Goal: Task Accomplishment & Management: Use online tool/utility

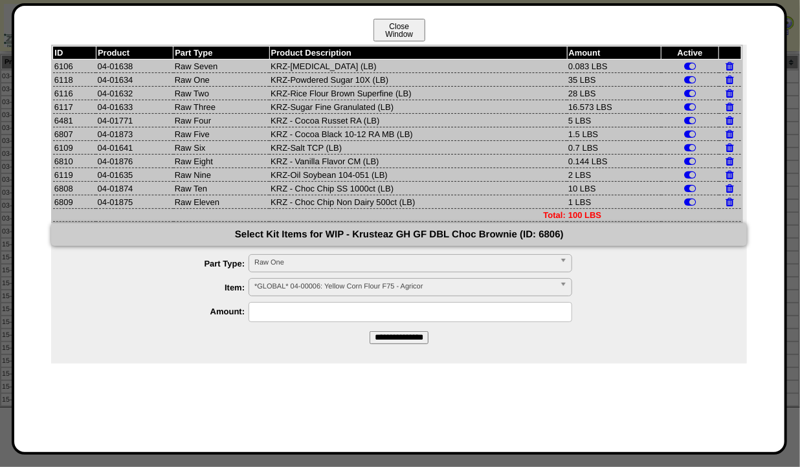
click at [392, 19] on button "Close Window" at bounding box center [400, 30] width 52 height 23
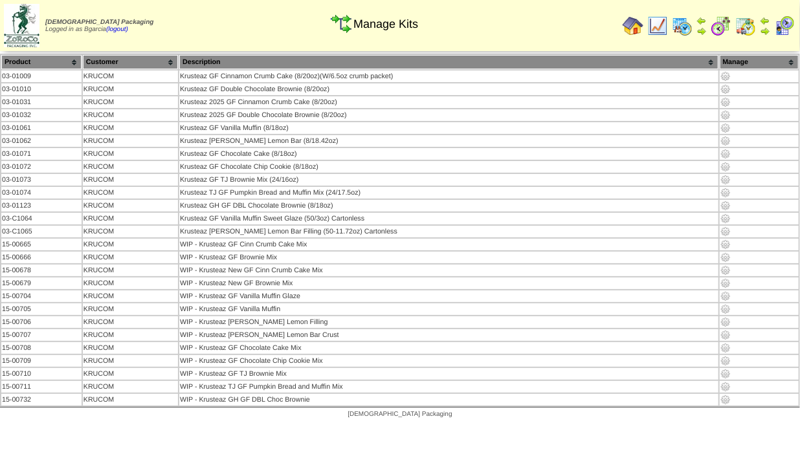
click at [661, 19] on img at bounding box center [657, 26] width 21 height 21
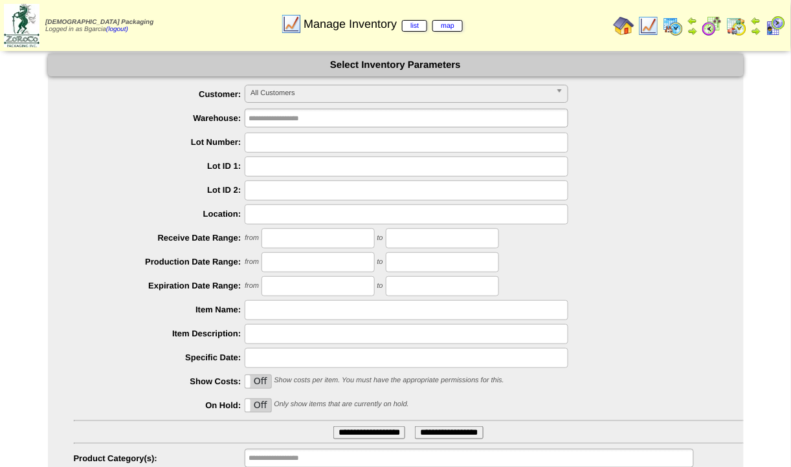
click at [278, 212] on input "text" at bounding box center [407, 215] width 324 height 20
type input "**********"
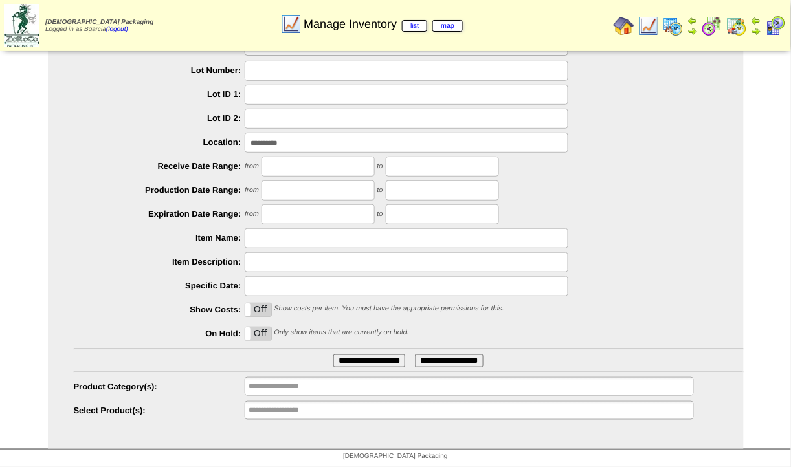
click at [383, 350] on ul "**********" at bounding box center [396, 217] width 696 height 408
click at [383, 355] on input "**********" at bounding box center [369, 361] width 72 height 13
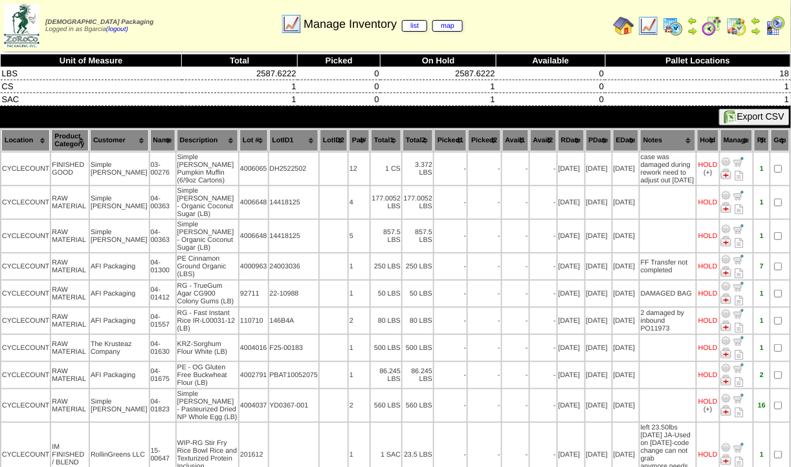
click at [185, 129] on th "Description" at bounding box center [207, 140] width 61 height 22
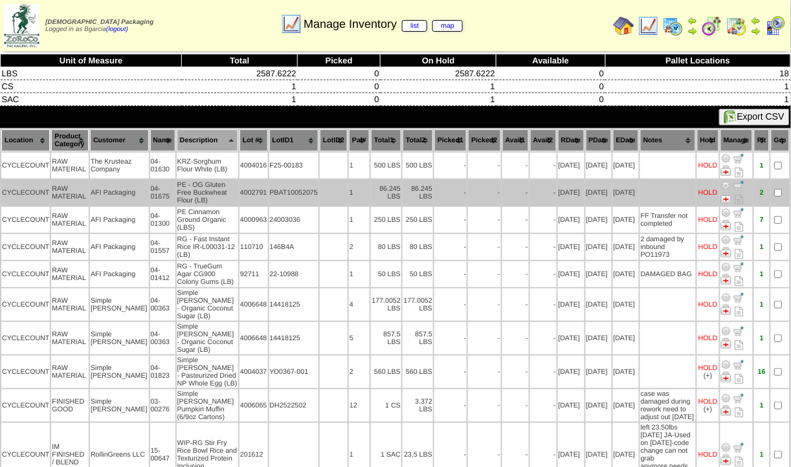
click at [728, 184] on img at bounding box center [726, 186] width 10 height 10
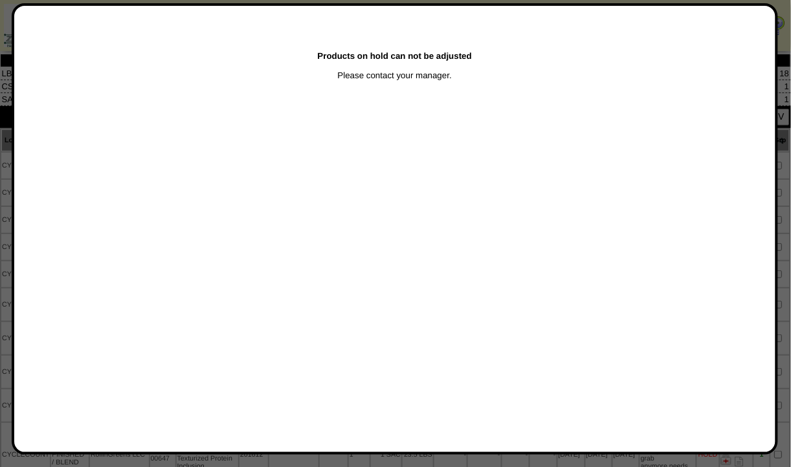
click at [785, 197] on div at bounding box center [395, 234] width 791 height 469
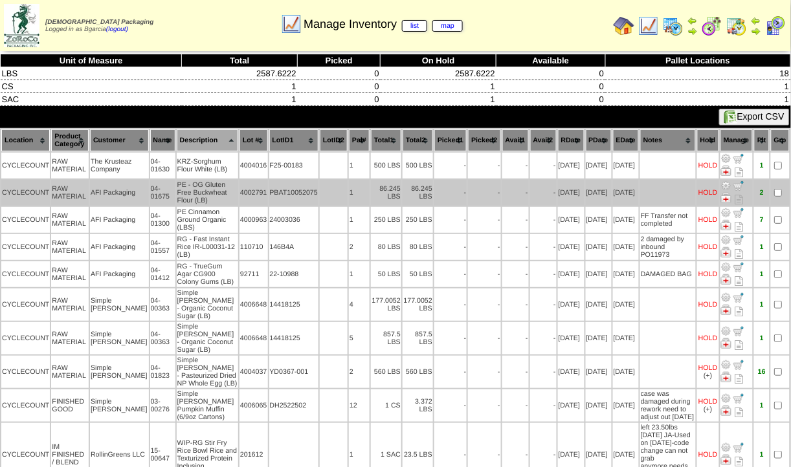
click at [726, 197] on img at bounding box center [726, 198] width 10 height 10
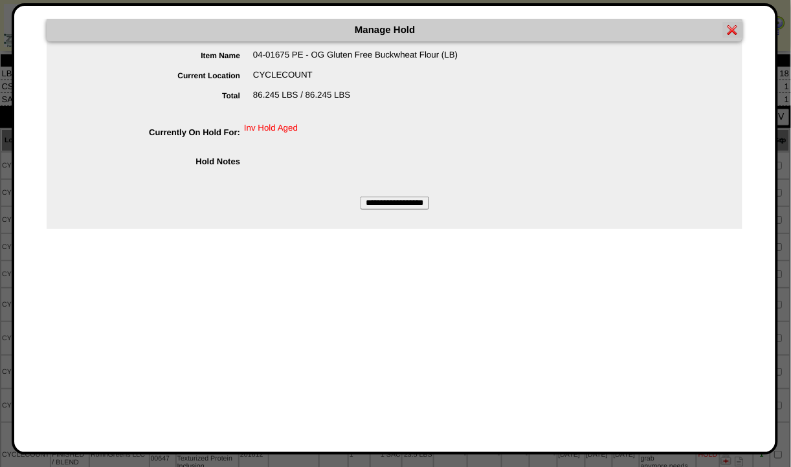
click at [425, 202] on input "**********" at bounding box center [395, 203] width 69 height 13
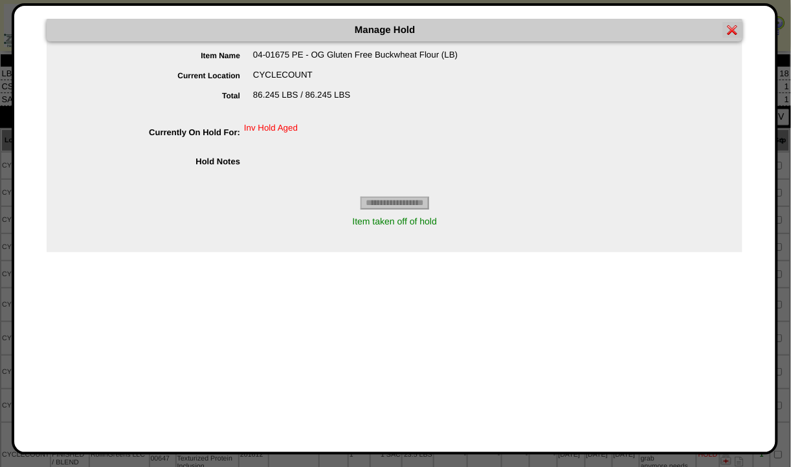
click at [787, 170] on div at bounding box center [395, 234] width 791 height 469
click at [735, 25] on img at bounding box center [733, 30] width 10 height 10
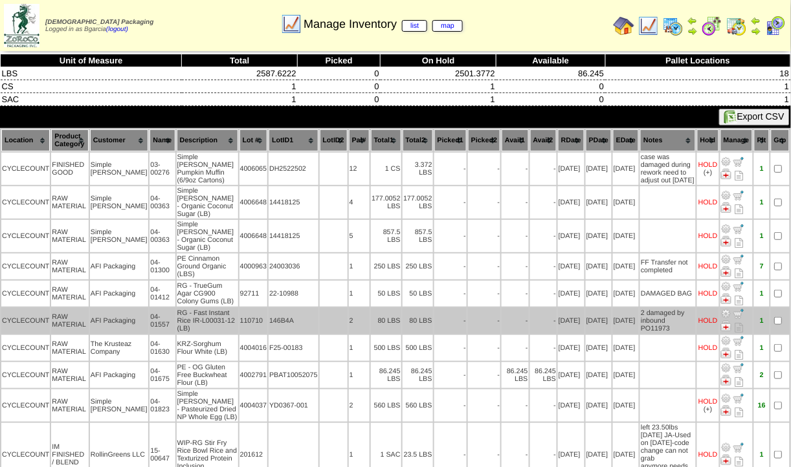
click at [725, 321] on img at bounding box center [726, 326] width 10 height 10
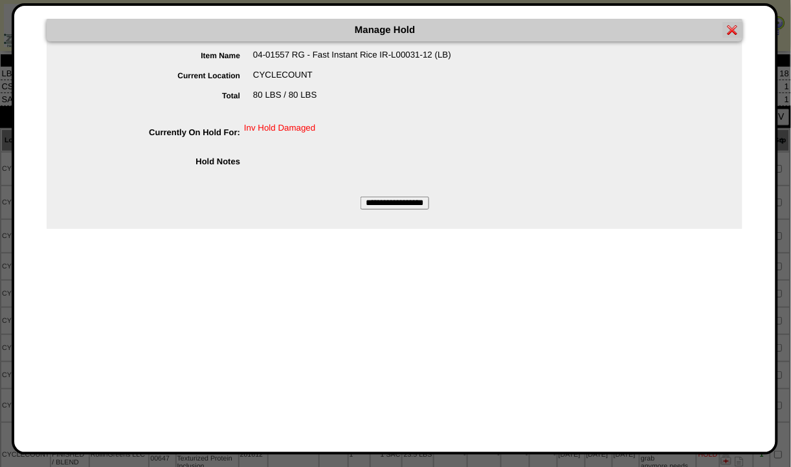
click at [403, 210] on input "**********" at bounding box center [395, 203] width 69 height 13
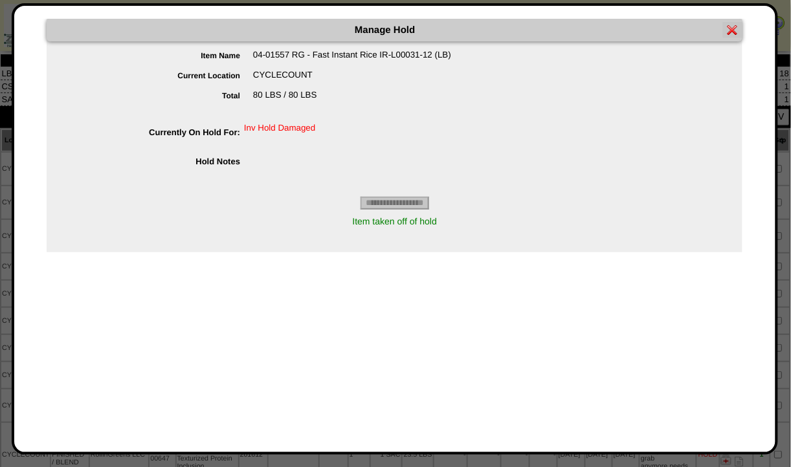
click at [730, 26] on img at bounding box center [733, 30] width 10 height 10
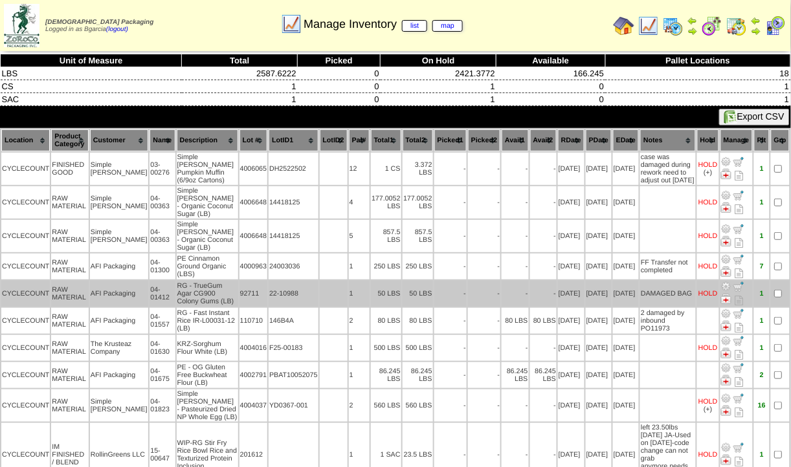
click at [732, 294] on img at bounding box center [726, 299] width 10 height 10
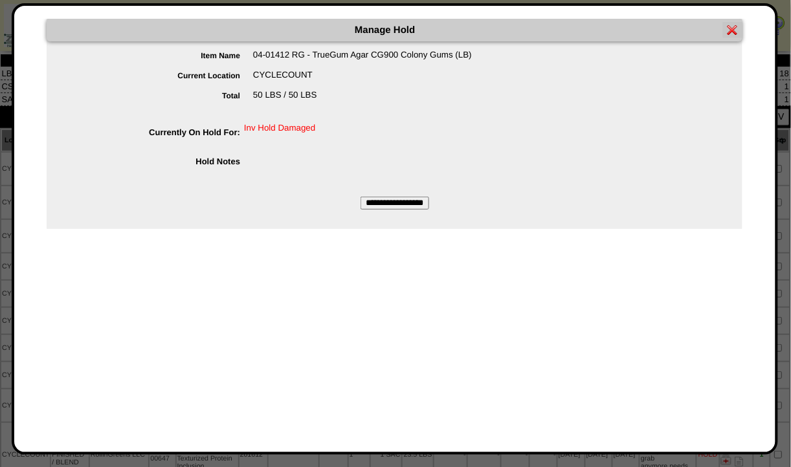
click at [398, 197] on input "**********" at bounding box center [395, 203] width 69 height 13
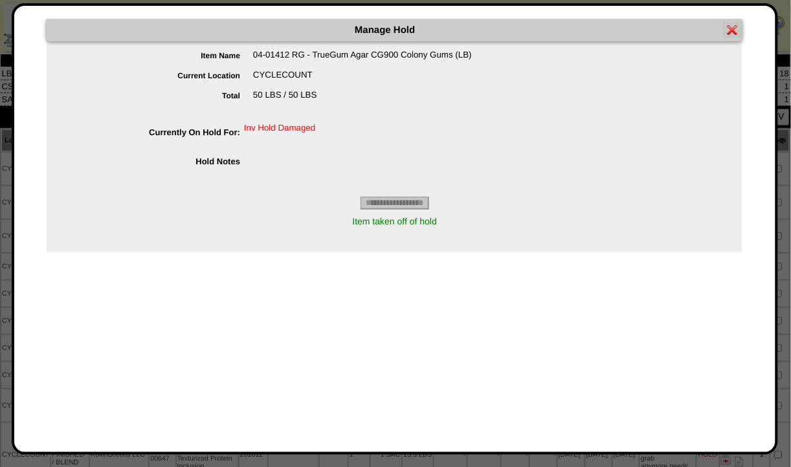
click at [728, 29] on img at bounding box center [733, 30] width 10 height 10
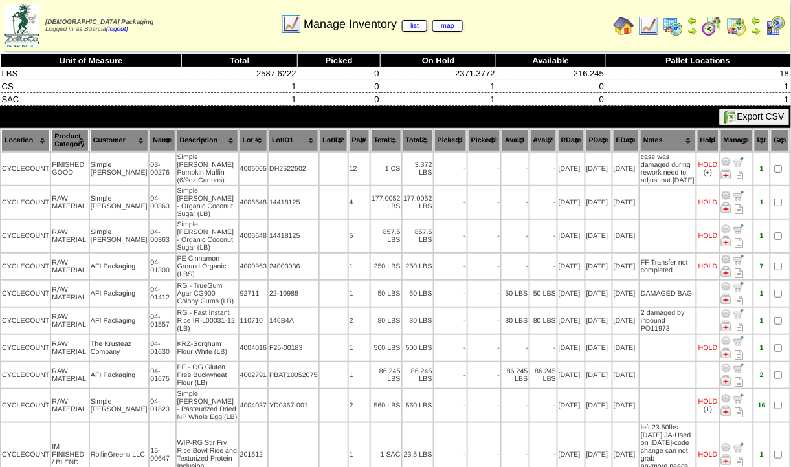
click at [179, 139] on th "Description" at bounding box center [207, 140] width 61 height 22
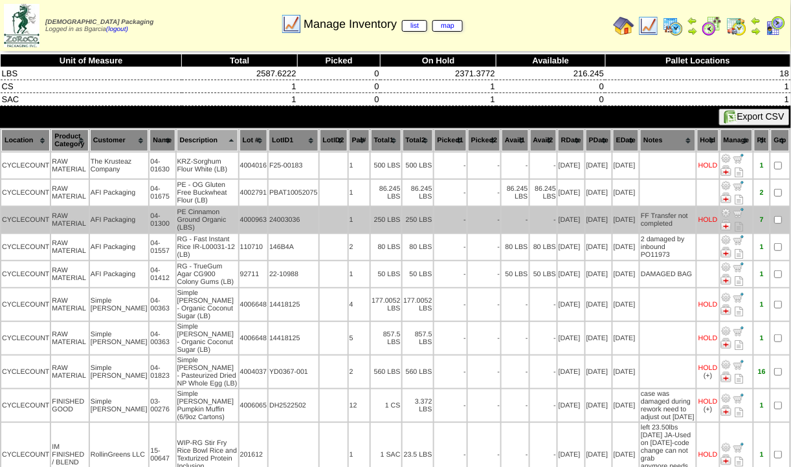
click at [728, 225] on img at bounding box center [726, 225] width 10 height 10
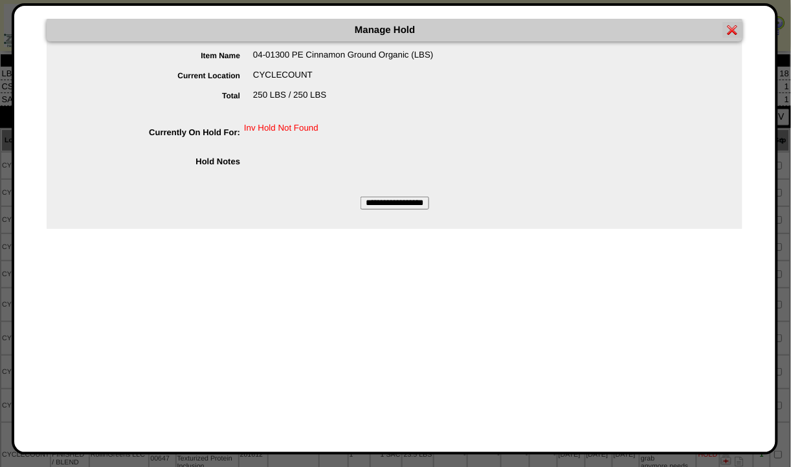
click at [411, 203] on input "**********" at bounding box center [395, 203] width 69 height 13
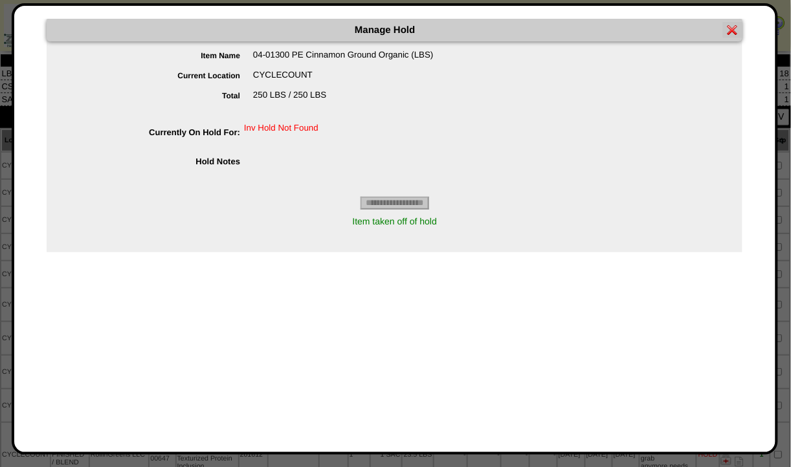
click at [732, 31] on img at bounding box center [733, 30] width 10 height 10
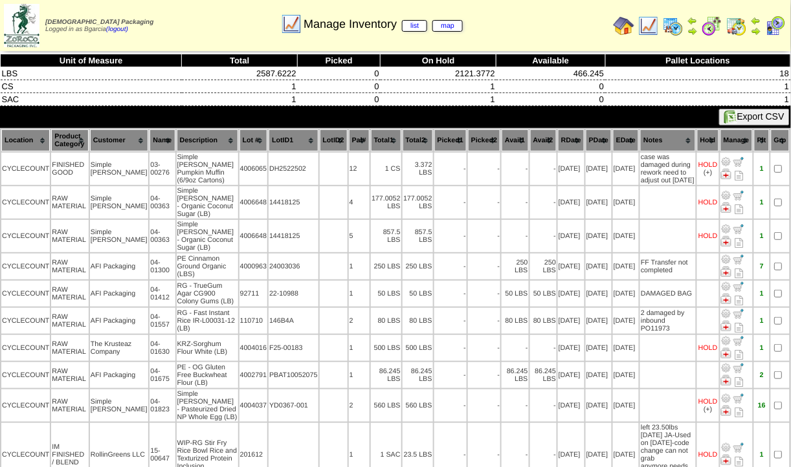
click at [183, 141] on th "Description" at bounding box center [207, 140] width 61 height 22
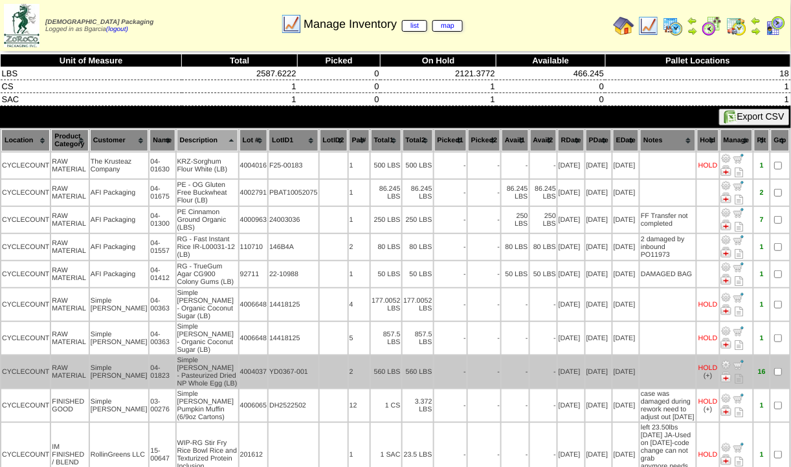
click at [725, 360] on img at bounding box center [726, 365] width 10 height 10
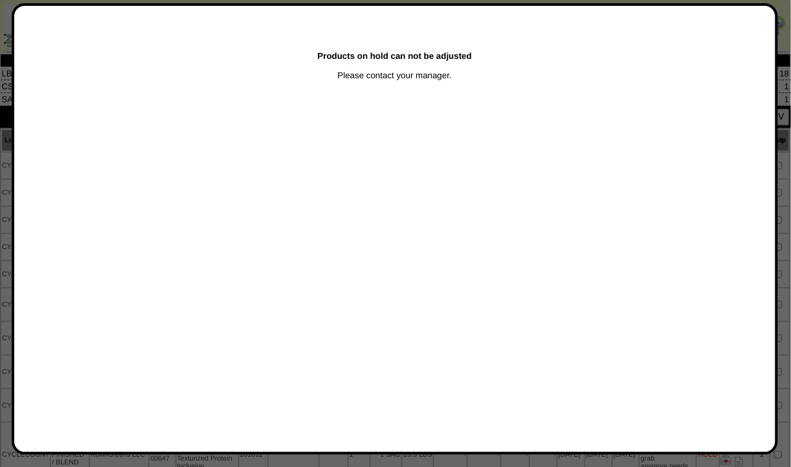
click at [785, 98] on div at bounding box center [395, 234] width 791 height 469
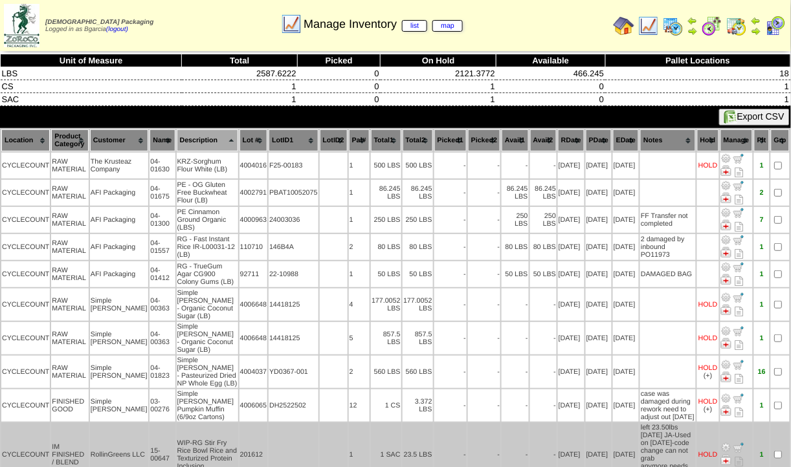
click at [640, 423] on td "left 23.50lbs 08/30/24 JA-Used on 03/17/25-code change can not grab anymore.nee…" at bounding box center [668, 454] width 56 height 63
drag, startPoint x: 690, startPoint y: 445, endPoint x: 625, endPoint y: 413, distance: 72.7
click at [625, 423] on tr "CYCLECOUNT IM FINISHED / BLEND RollinGreens LLC 15-00647 WIP-RG Stir Fry Rice B…" at bounding box center [395, 454] width 788 height 63
drag, startPoint x: 625, startPoint y: 413, endPoint x: 638, endPoint y: 418, distance: 14.3
click at [640, 423] on td "left 23.50lbs 08/30/24 JA-Used on 03/17/25-code change can not grab anymore.nee…" at bounding box center [668, 454] width 56 height 63
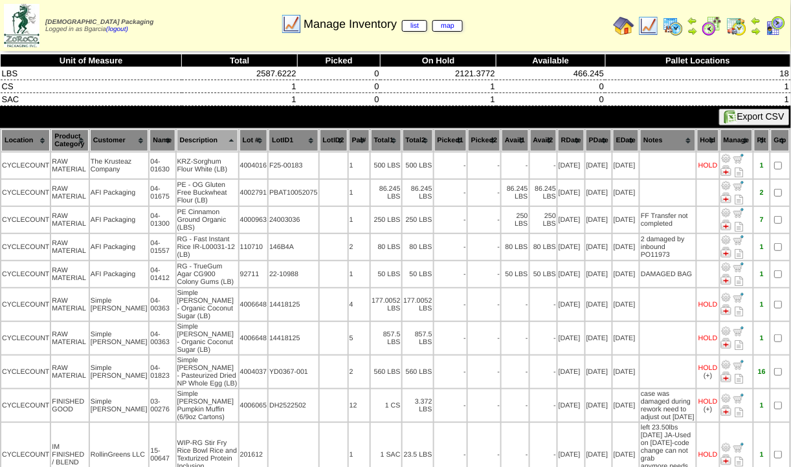
click at [638, 380] on table "Location Product Category Customer Name Description Lot # LotID1 LotID2 1 -" at bounding box center [395, 308] width 791 height 360
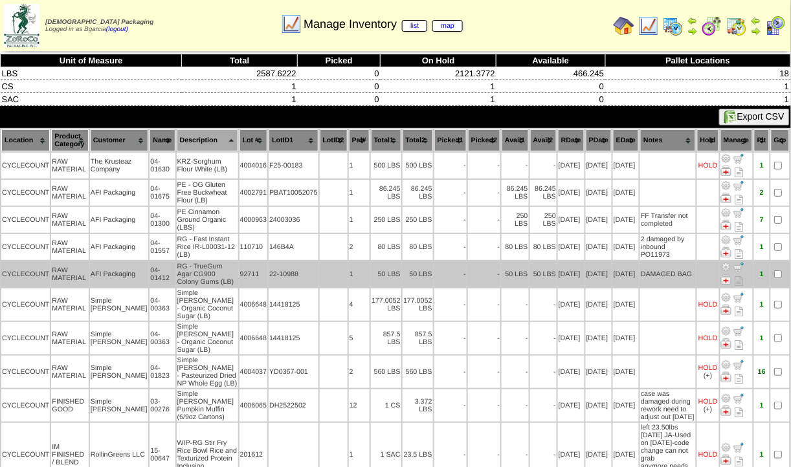
click at [728, 267] on img at bounding box center [726, 267] width 10 height 10
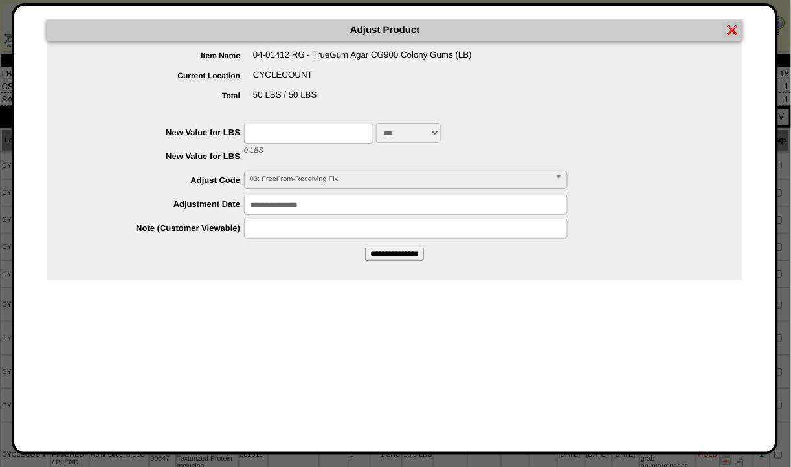
click at [323, 140] on input "text" at bounding box center [308, 134] width 129 height 20
type input "*"
click at [322, 180] on span "03: FreeFrom-Receiving Fix" at bounding box center [400, 180] width 300 height 16
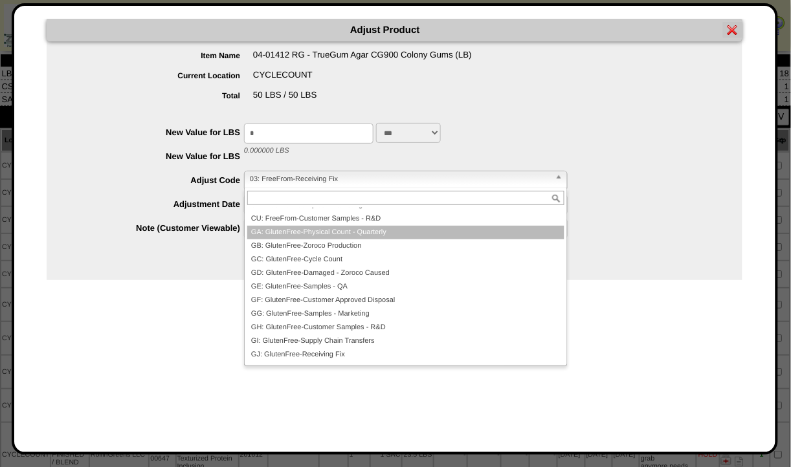
scroll to position [159, 0]
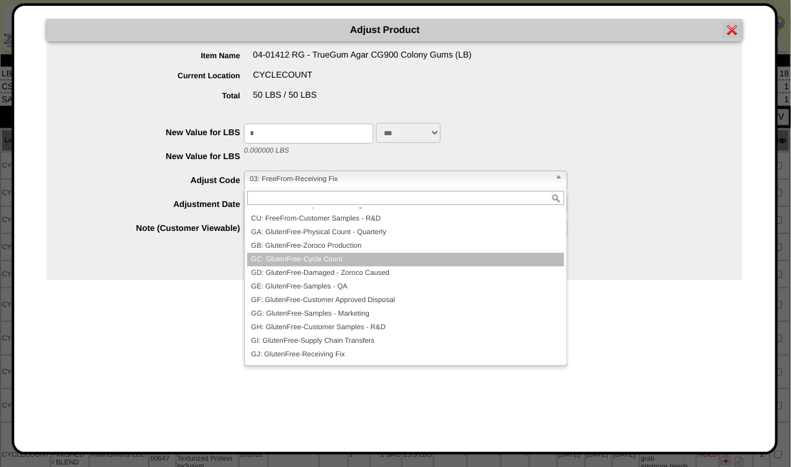
click at [371, 256] on li "GC: GlutenFree-Cycle Count" at bounding box center [405, 260] width 317 height 14
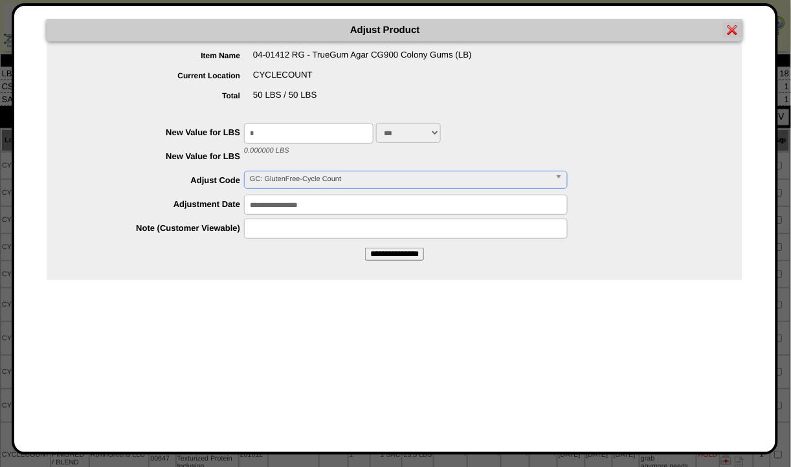
type input "**********"
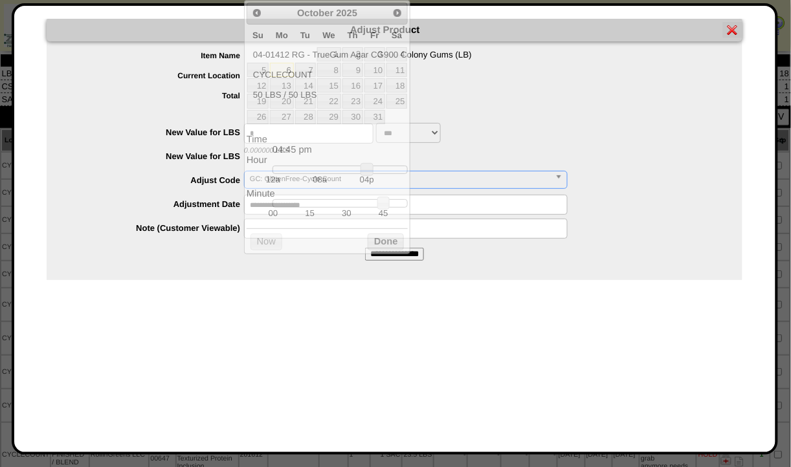
click at [276, 209] on body "Adjust Product Item Name 04-01412 RG - TrueGum Agar CG900 Colony Gums (LB) Curr…" at bounding box center [395, 253] width 791 height 506
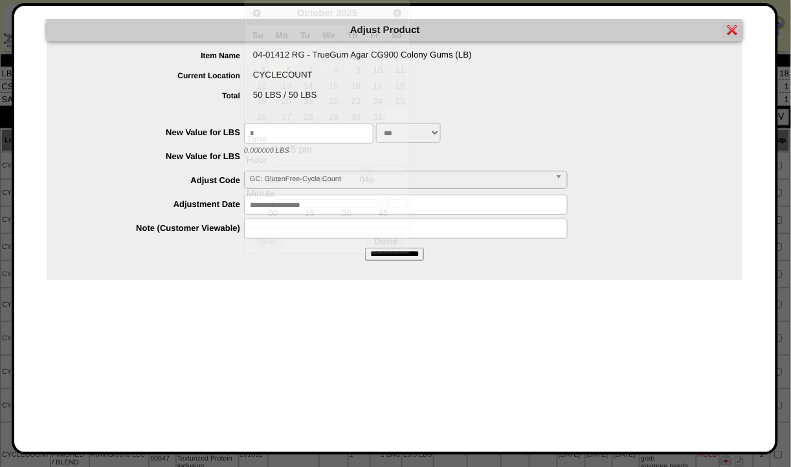
click at [228, 227] on label "Note (Customer Viewable)" at bounding box center [159, 228] width 172 height 10
click at [280, 221] on input "text" at bounding box center [406, 229] width 324 height 20
type input "*"
click at [415, 226] on input "**********" at bounding box center [406, 229] width 324 height 20
click at [249, 223] on input "**********" at bounding box center [406, 229] width 324 height 20
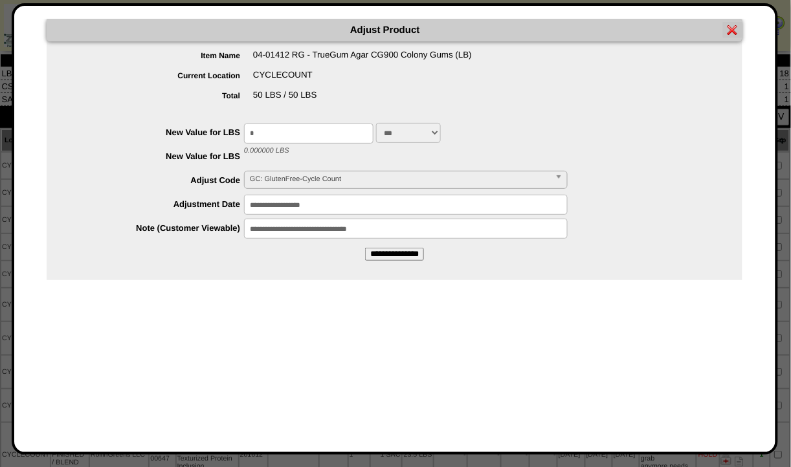
drag, startPoint x: 410, startPoint y: 232, endPoint x: 198, endPoint y: 238, distance: 212.4
click at [198, 238] on div "**********" at bounding box center [408, 229] width 670 height 20
type input "**********"
click at [414, 259] on input "**********" at bounding box center [394, 254] width 59 height 13
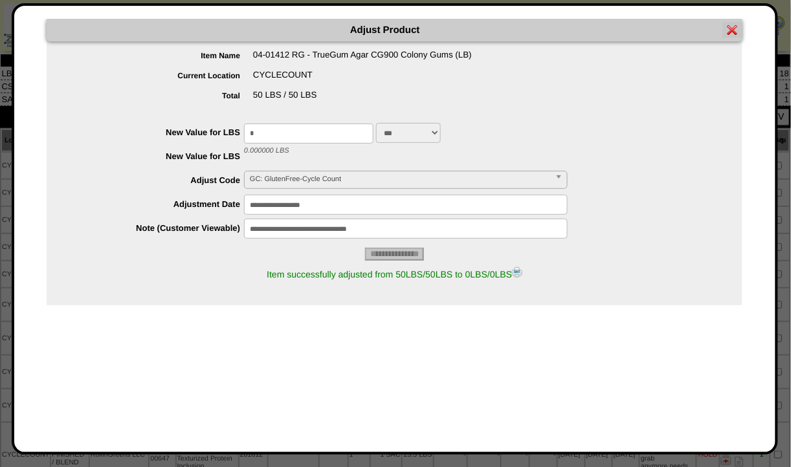
click at [522, 270] on img at bounding box center [517, 272] width 10 height 10
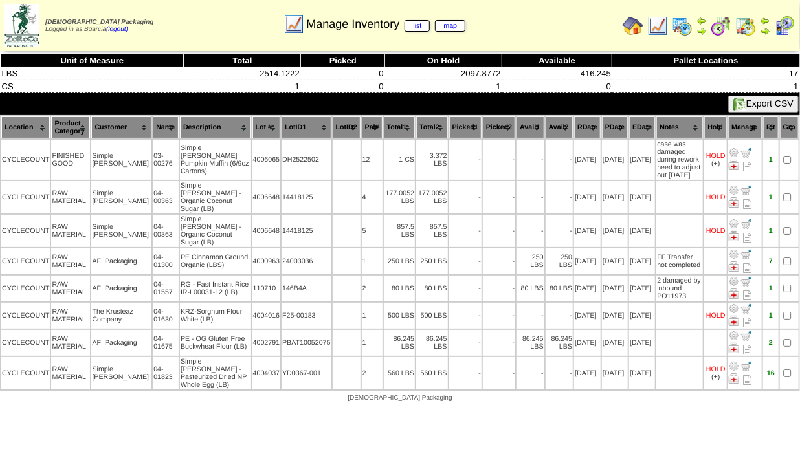
click at [667, 23] on img at bounding box center [657, 26] width 21 height 21
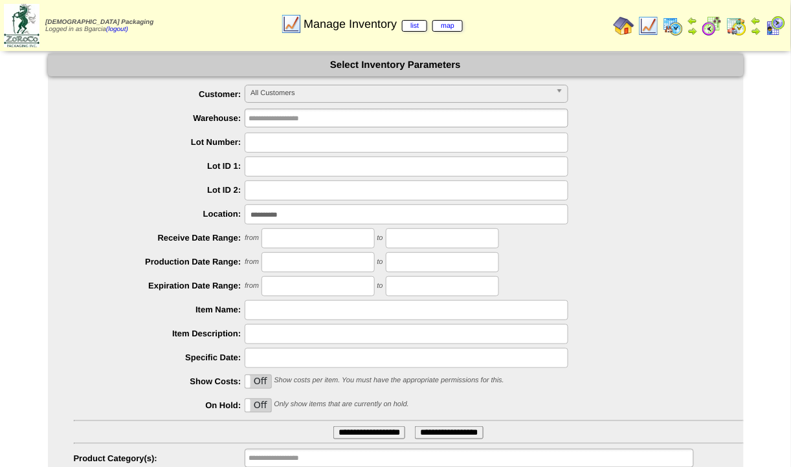
click at [434, 209] on input "**********" at bounding box center [407, 215] width 324 height 20
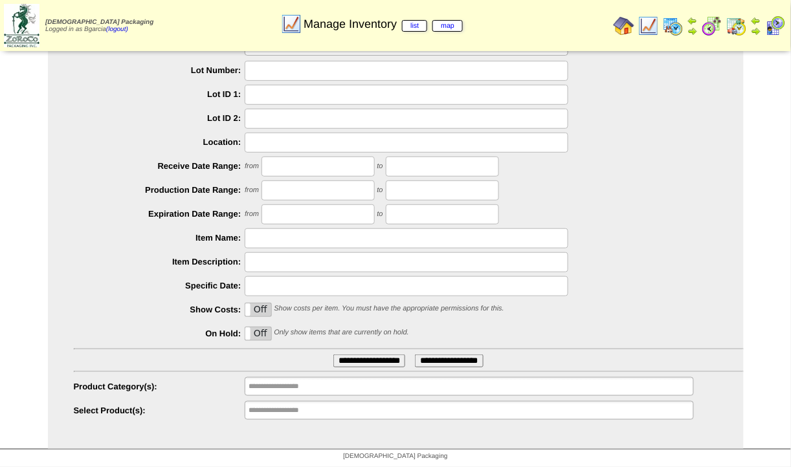
click at [349, 419] on div "**********" at bounding box center [409, 411] width 670 height 20
click at [367, 410] on ul "**********" at bounding box center [469, 410] width 449 height 19
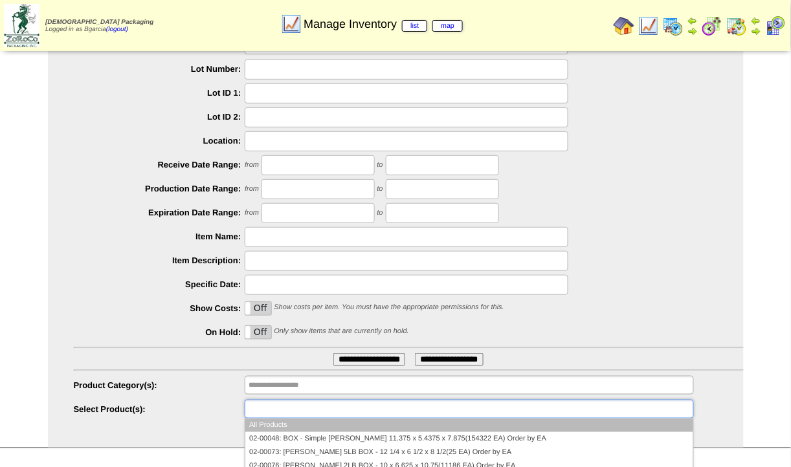
scroll to position [0, 0]
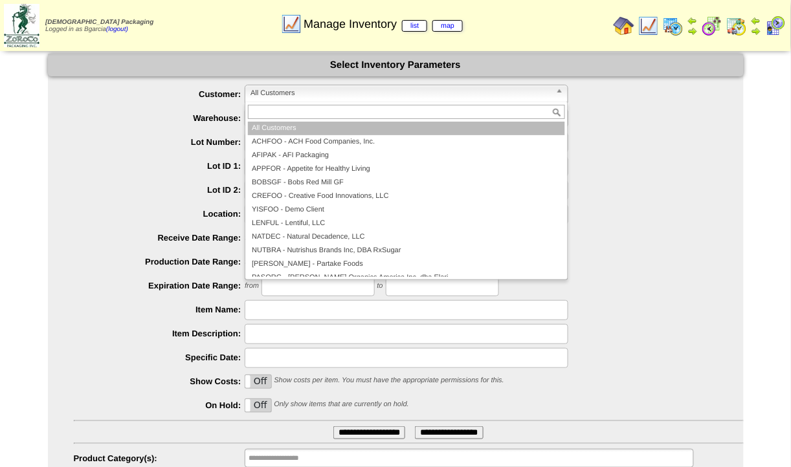
click at [307, 88] on span "All Customers" at bounding box center [401, 93] width 300 height 16
type input "**********"
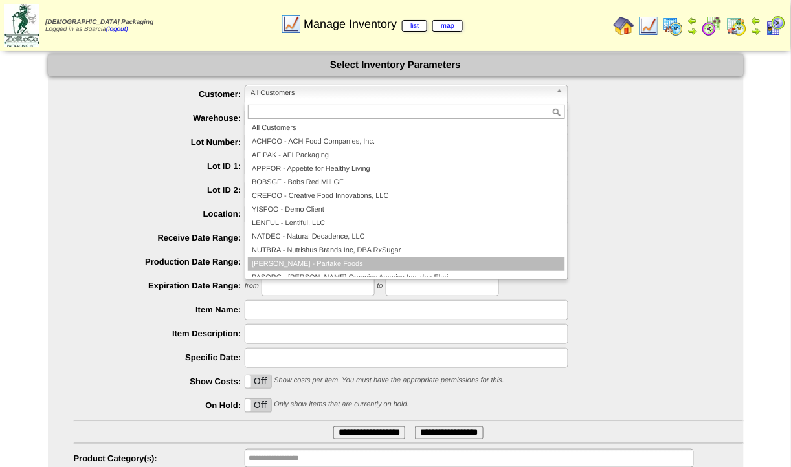
scroll to position [75, 0]
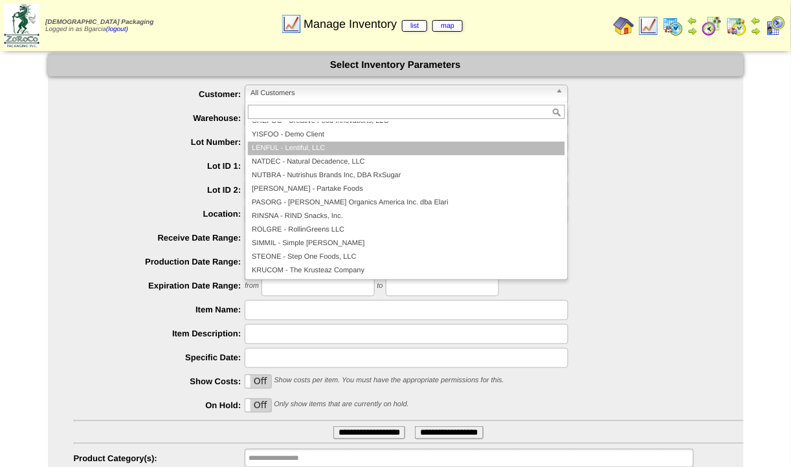
click at [341, 153] on li "LENFUL - Lentiful, LLC" at bounding box center [406, 149] width 317 height 14
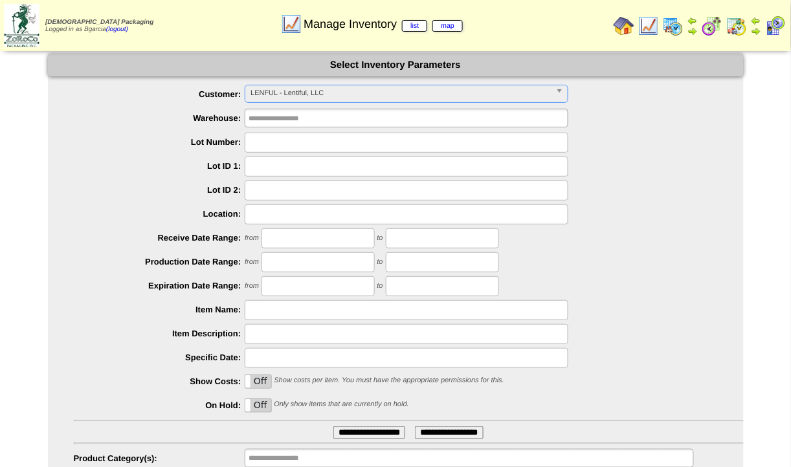
scroll to position [73, 0]
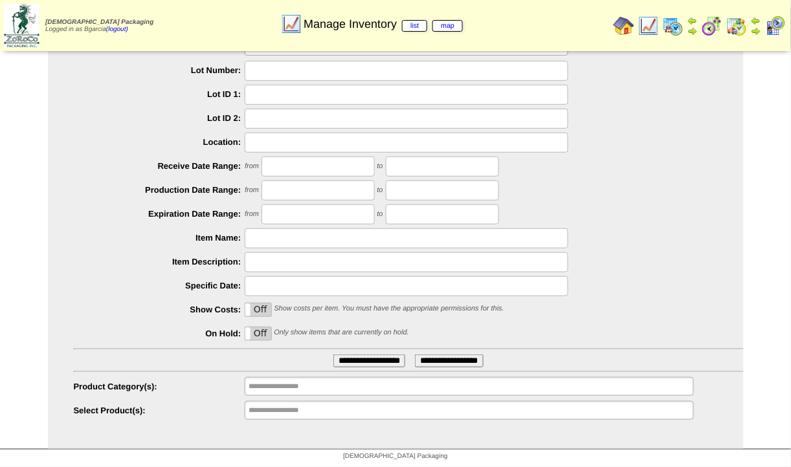
click at [283, 373] on ul "**********" at bounding box center [396, 217] width 696 height 408
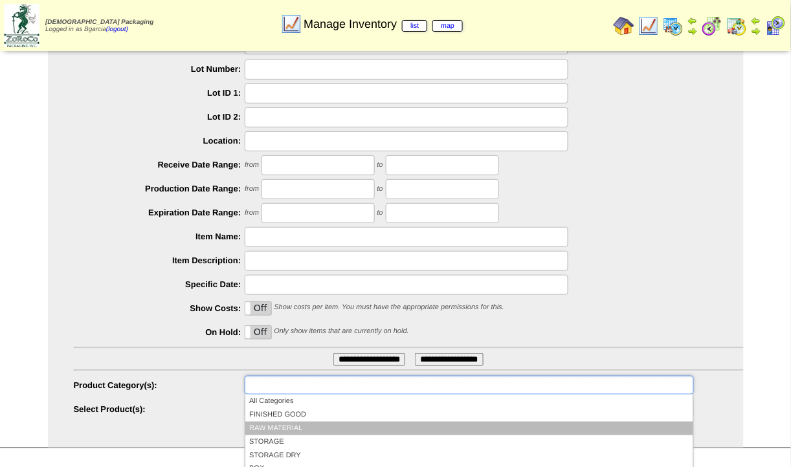
click at [284, 430] on li "RAW MATERIAL" at bounding box center [468, 429] width 447 height 14
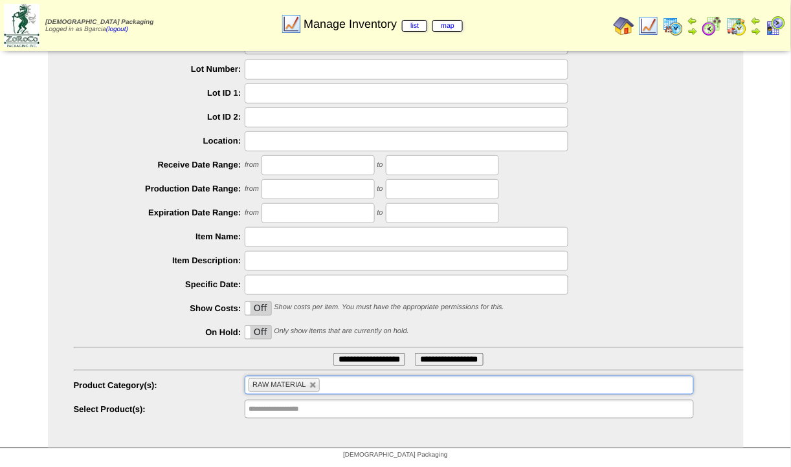
click at [310, 414] on input "**********" at bounding box center [290, 409] width 83 height 16
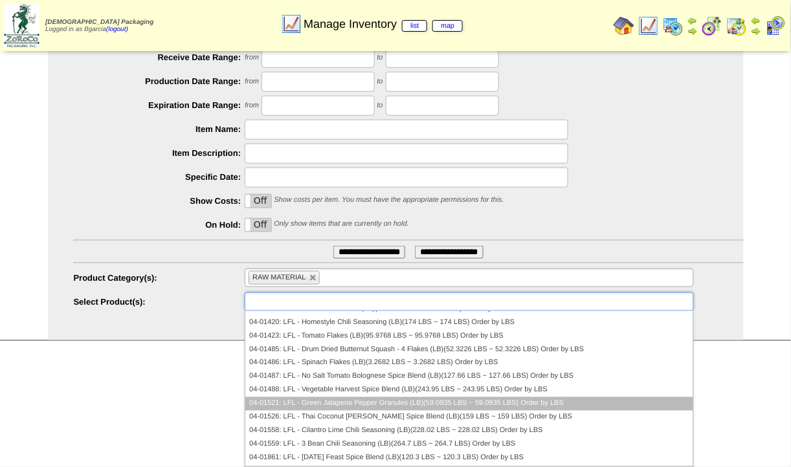
scroll to position [214, 0]
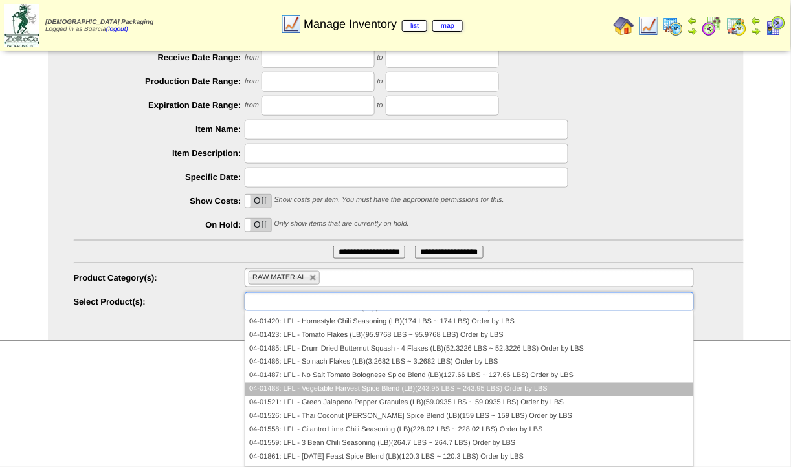
click at [430, 391] on li "04-01488: LFL - Vegetable Harvest Spice Blend (LB)(243.95 LBS ~ 243.95 LBS) Ord…" at bounding box center [468, 390] width 447 height 14
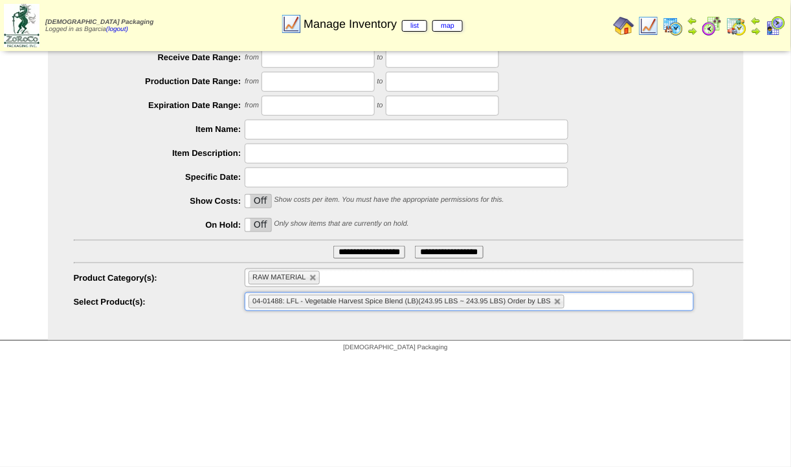
click at [592, 301] on ul "04-01488: LFL - Vegetable Harvest Spice Blend (LB)(243.95 LBS ~ 243.95 LBS) Ord…" at bounding box center [469, 302] width 449 height 19
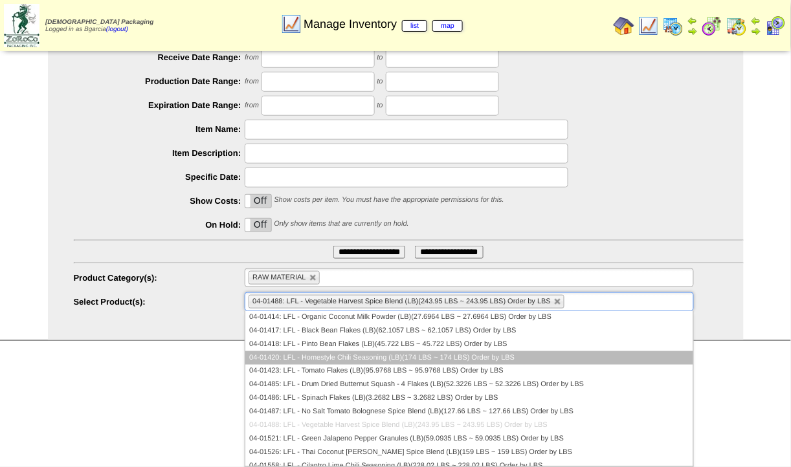
scroll to position [179, 0]
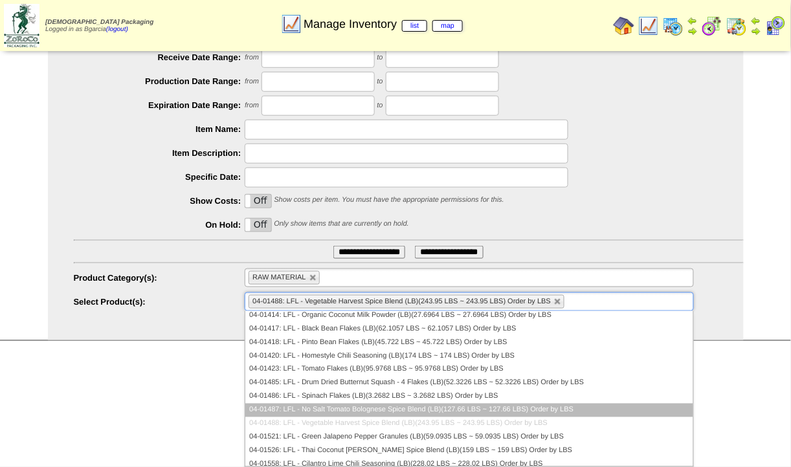
click at [425, 408] on li "04-01487: LFL - No Salt Tomato Bolognese Spice Blend (LB)(127.66 LBS ~ 127.66 L…" at bounding box center [468, 411] width 447 height 14
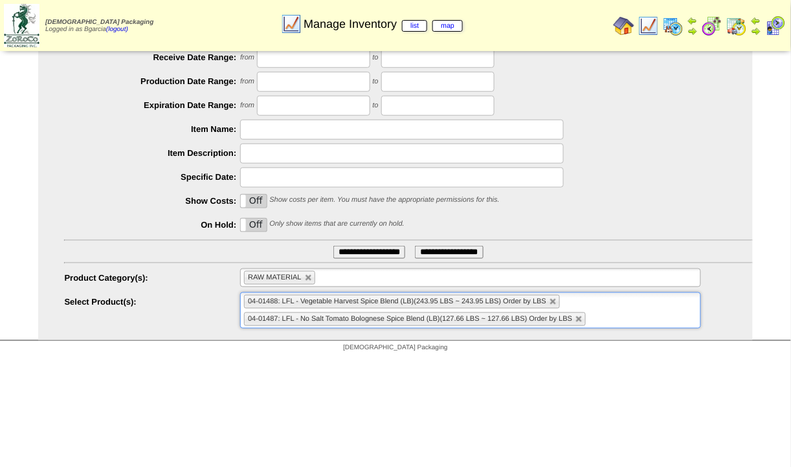
click at [607, 322] on ul "04-01488: LFL - Vegetable Harvest Spice Blend (LB)(243.95 LBS ~ 243.95 LBS) Ord…" at bounding box center [470, 311] width 461 height 36
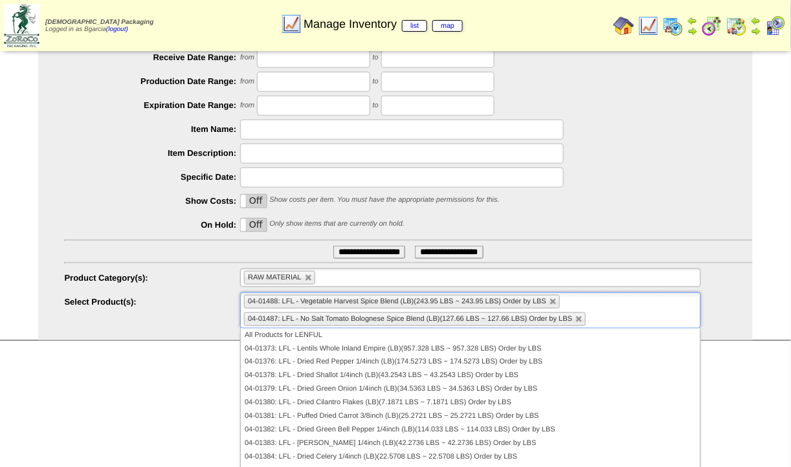
scroll to position [198, 0]
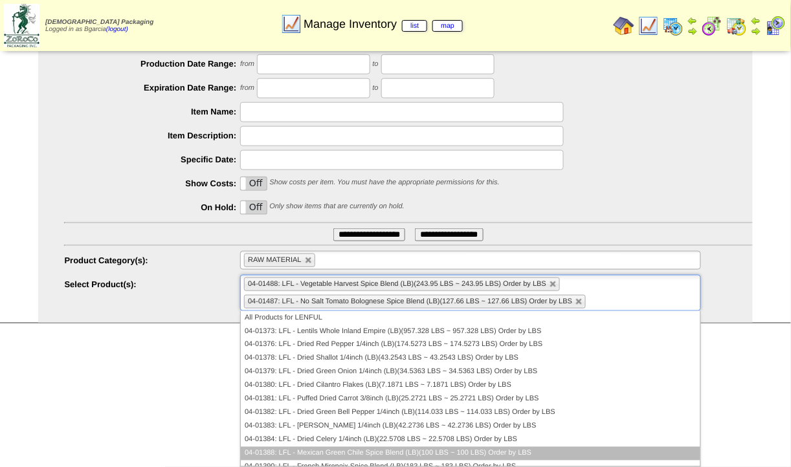
click at [378, 453] on li "04-01388: LFL - Mexican Green Chile Spice Blend (LB)(100 LBS ~ 100 LBS) Order b…" at bounding box center [471, 454] width 460 height 14
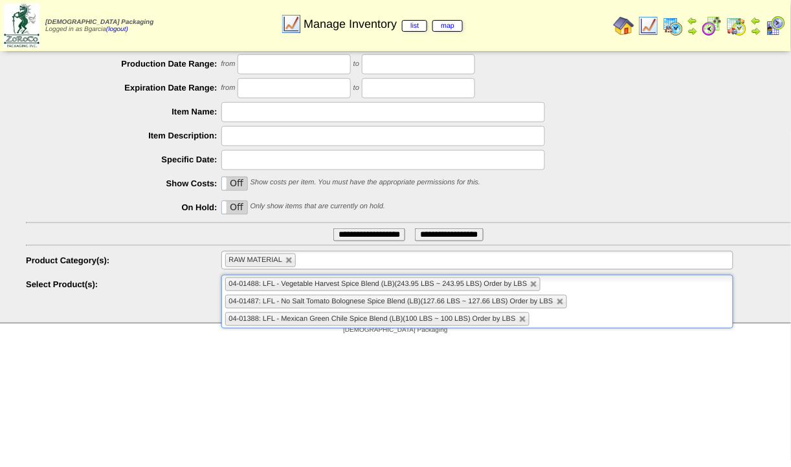
click at [579, 322] on ul "04-01488: LFL - Vegetable Harvest Spice Blend (LB)(243.95 LBS ~ 243.95 LBS) Ord…" at bounding box center [477, 302] width 513 height 54
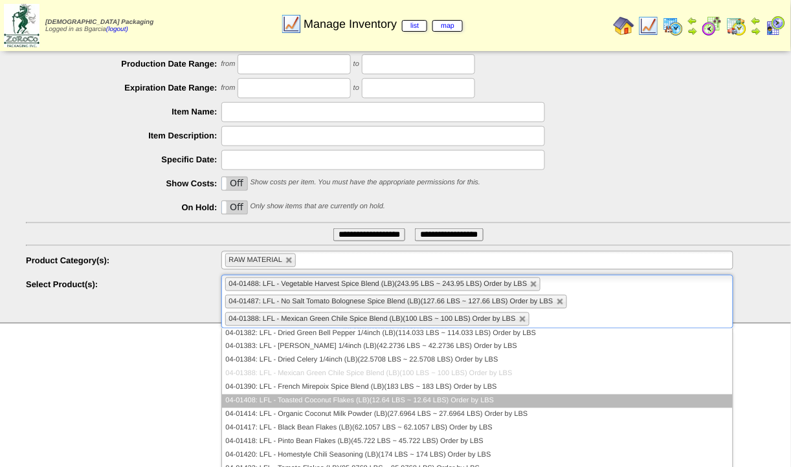
scroll to position [99, 0]
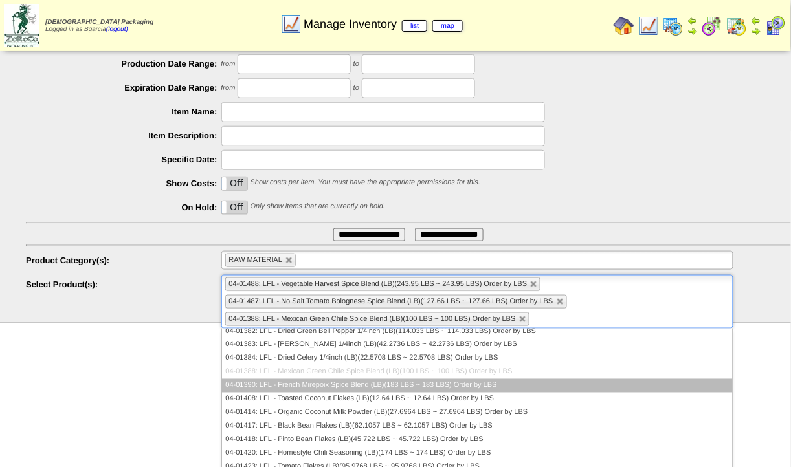
click at [353, 387] on li "04-01390: LFL - French Mirepoix Spice Blend (LB)(183 LBS ~ 183 LBS) Order by LBS" at bounding box center [477, 386] width 511 height 14
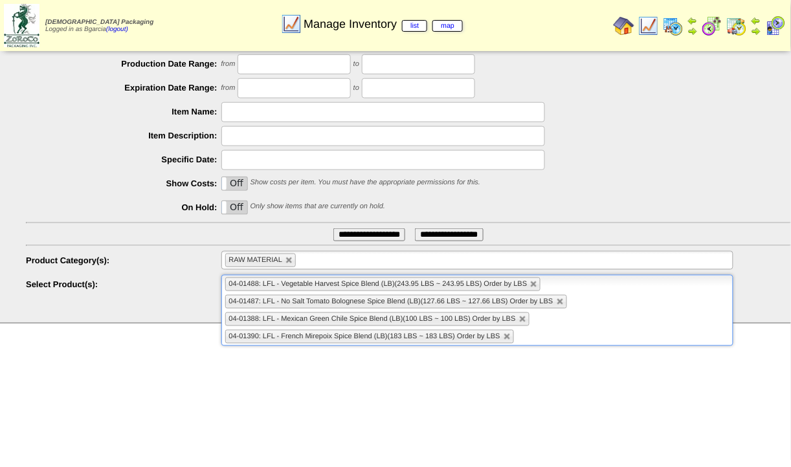
click at [578, 337] on ul "04-01488: LFL - Vegetable Harvest Spice Blend (LB)(243.95 LBS ~ 243.95 LBS) Ord…" at bounding box center [477, 310] width 513 height 71
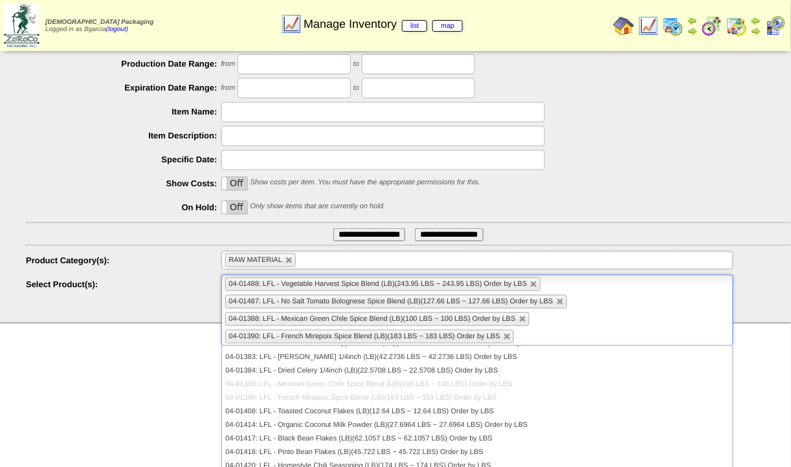
scroll to position [142, 0]
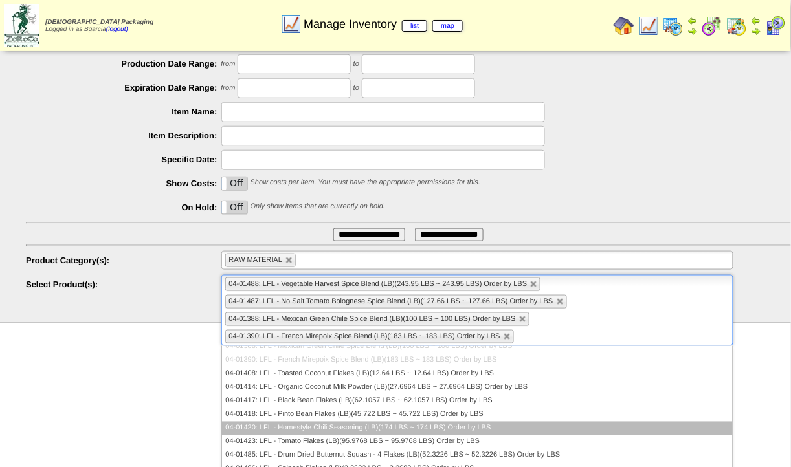
click at [409, 431] on li "04-01420: LFL - Homestyle Chili Seasoning (LB)(174 LBS ~ 174 LBS) Order by LBS" at bounding box center [477, 429] width 511 height 14
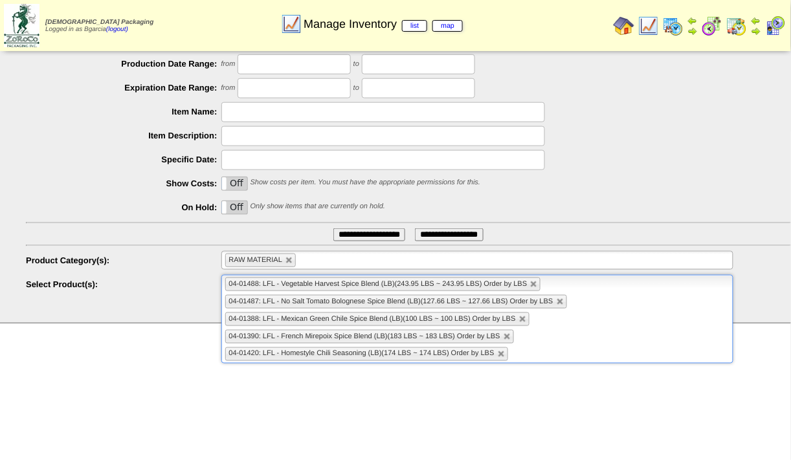
click at [532, 353] on ul "04-01488: LFL - Vegetable Harvest Spice Blend (LB)(243.95 LBS ~ 243.95 LBS) Ord…" at bounding box center [477, 319] width 513 height 89
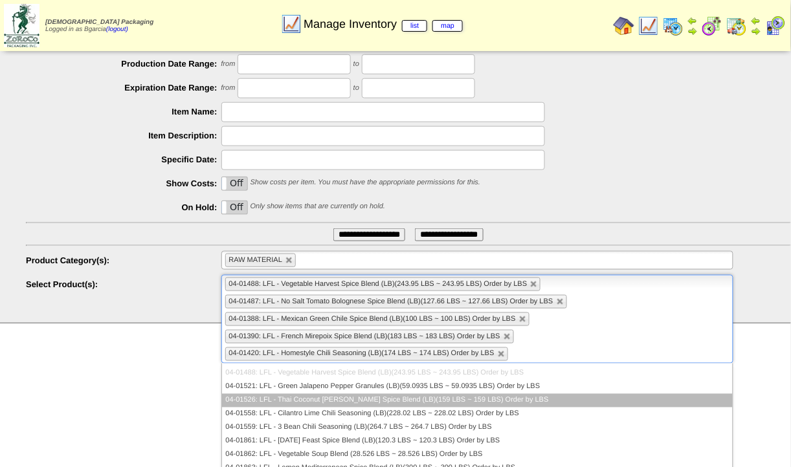
scroll to position [283, 0]
click at [412, 401] on li "04-01526: LFL - Thai Coconut Curry Spice Blend (LB)(159 LBS ~ 159 LBS) Order by…" at bounding box center [477, 401] width 511 height 14
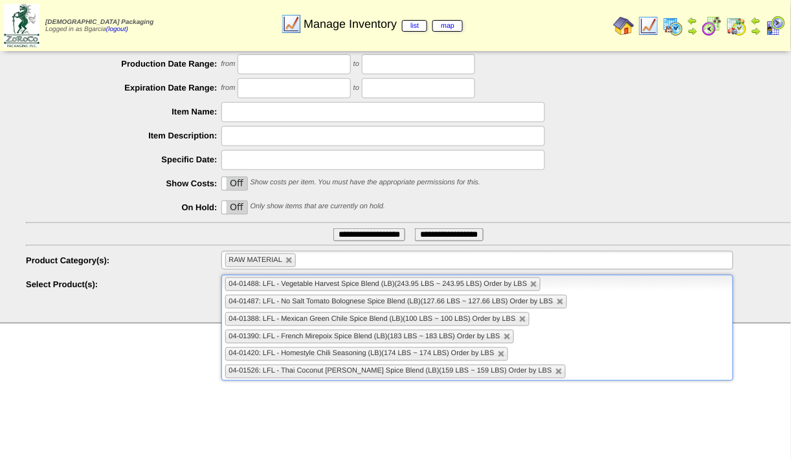
click at [569, 375] on input "text" at bounding box center [577, 372] width 16 height 16
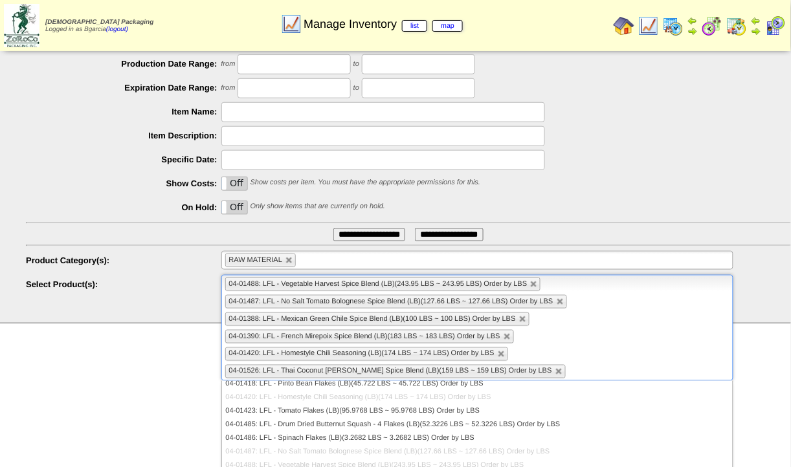
scroll to position [374, 0]
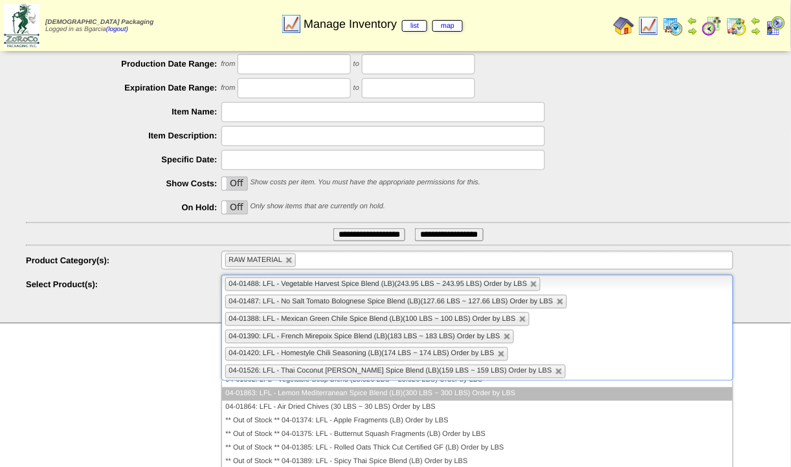
click at [374, 392] on li "04-01863: LFL - Lemon Mediterranean Spice Blend (LB)(300 LBS ~ 300 LBS) Order b…" at bounding box center [477, 395] width 511 height 14
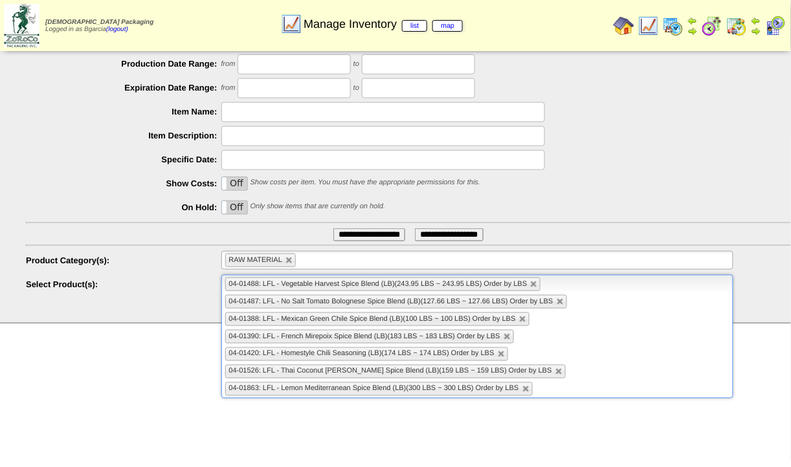
click at [547, 388] on input "text" at bounding box center [544, 389] width 16 height 16
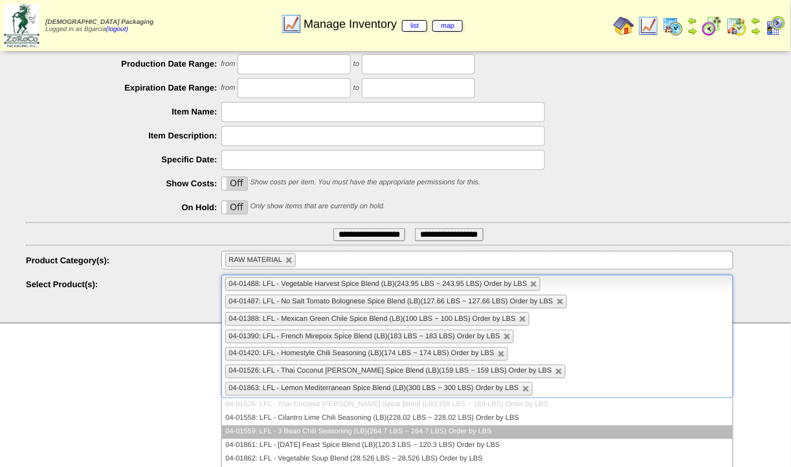
scroll to position [313, 0]
click at [429, 425] on li "04-01559: LFL - 3 Bean Chili Seasoning (LB)(264.7 LBS ~ 264.7 LBS) Order by LBS" at bounding box center [477, 432] width 511 height 14
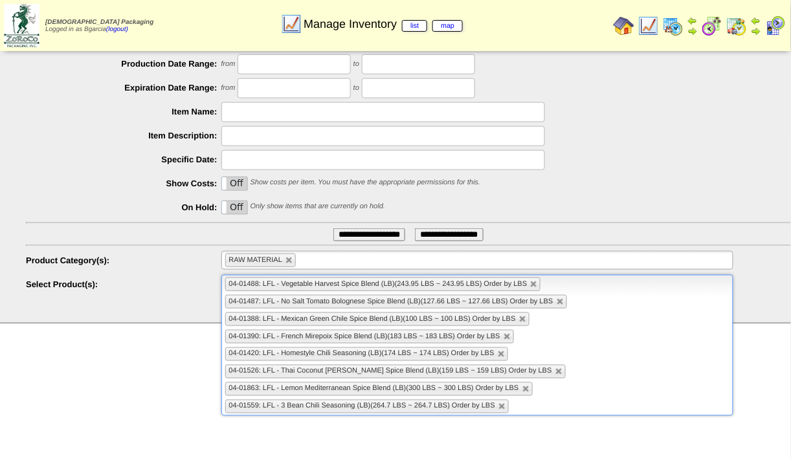
click at [591, 405] on ul "04-01488: LFL - Vegetable Harvest Spice Blend (LB)(243.95 LBS ~ 243.95 LBS) Ord…" at bounding box center [477, 345] width 513 height 141
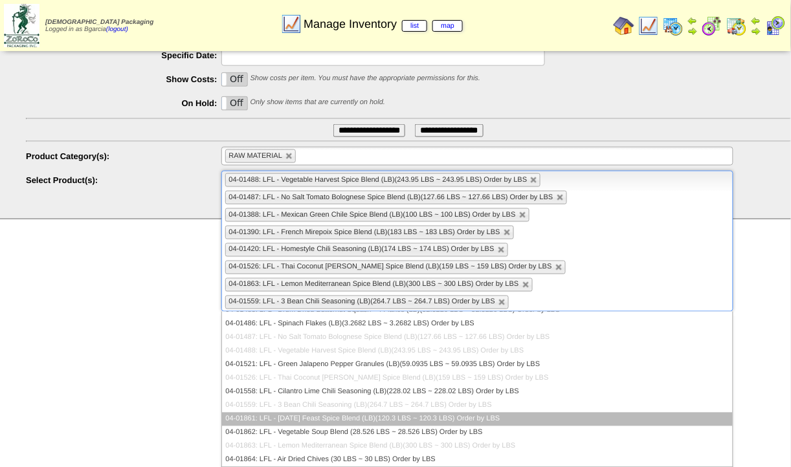
scroll to position [253, 0]
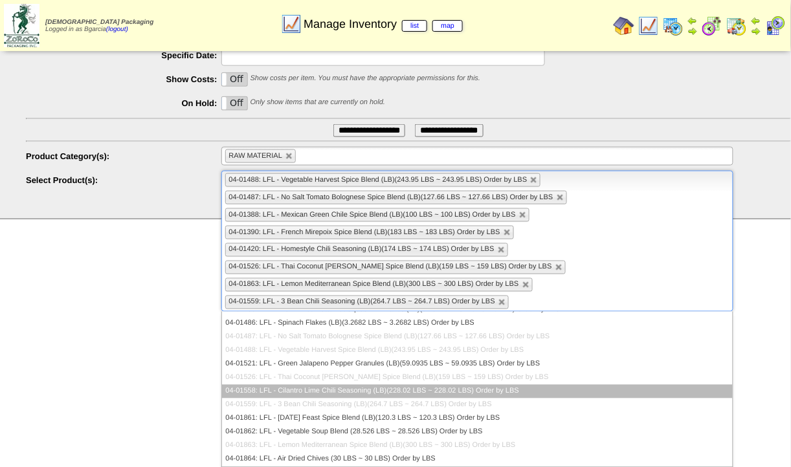
click at [423, 388] on li "04-01558: LFL - Cilantro Lime Chili Seasoning (LB)(228.02 LBS ~ 228.02 LBS) Ord…" at bounding box center [477, 392] width 511 height 14
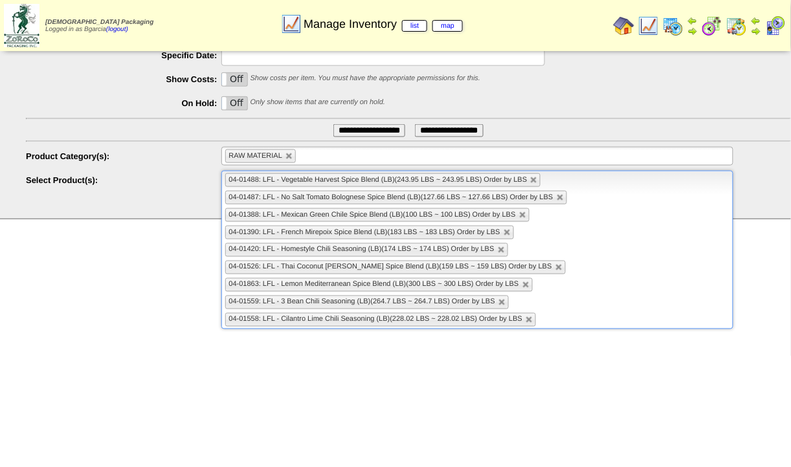
click at [563, 311] on ul "04-01488: LFL - Vegetable Harvest Spice Blend (LB)(243.95 LBS ~ 243.95 LBS) Ord…" at bounding box center [477, 250] width 513 height 159
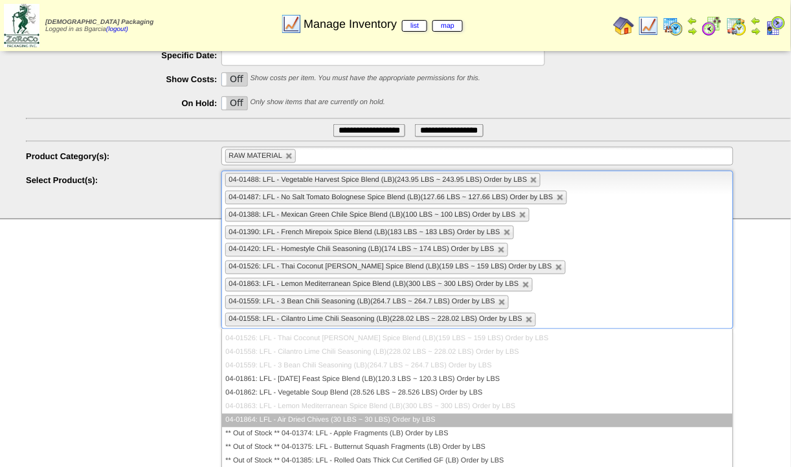
scroll to position [307, 0]
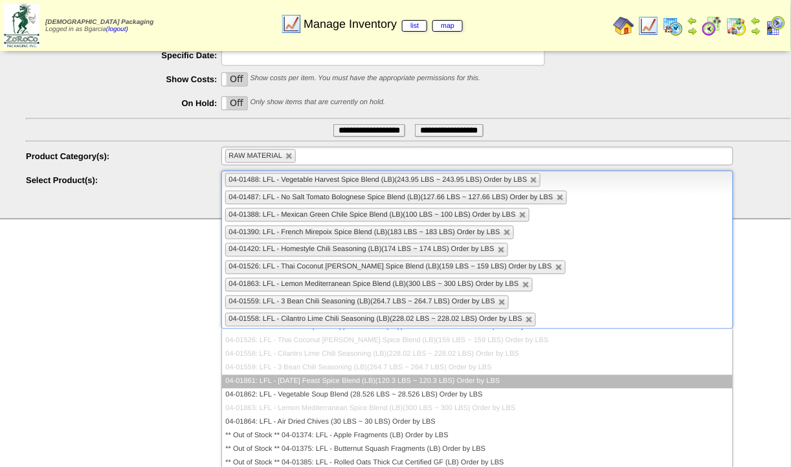
click at [480, 378] on li "04-01861: LFL - Thanksgiving Feast Spice Blend (LB)(120.3 LBS ~ 120.3 LBS) Orde…" at bounding box center [477, 382] width 511 height 14
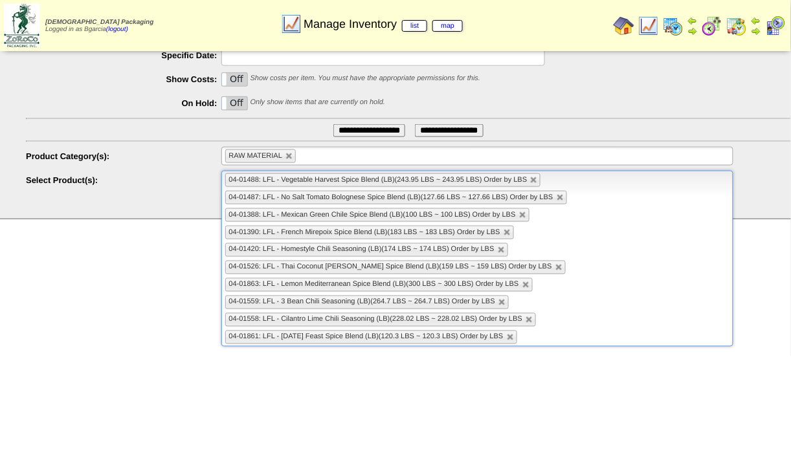
click at [537, 333] on input "text" at bounding box center [528, 338] width 16 height 16
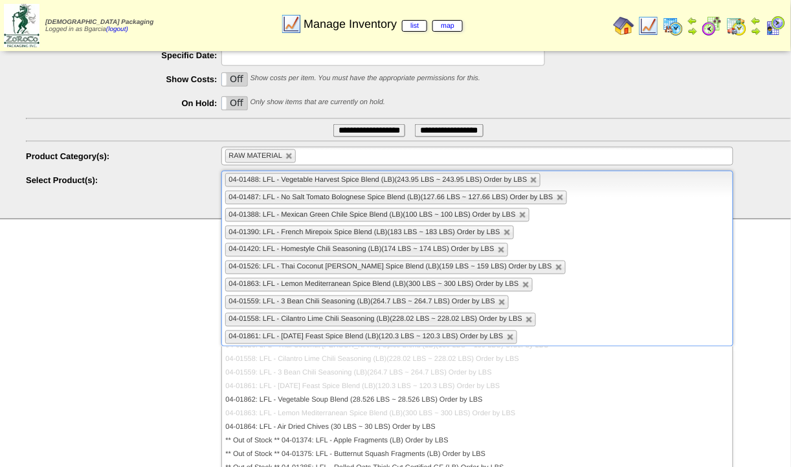
scroll to position [320, 0]
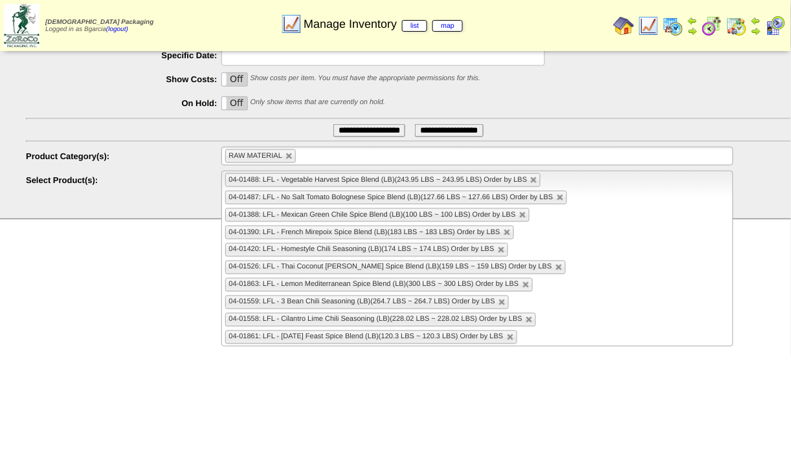
click at [364, 128] on input "**********" at bounding box center [369, 130] width 72 height 13
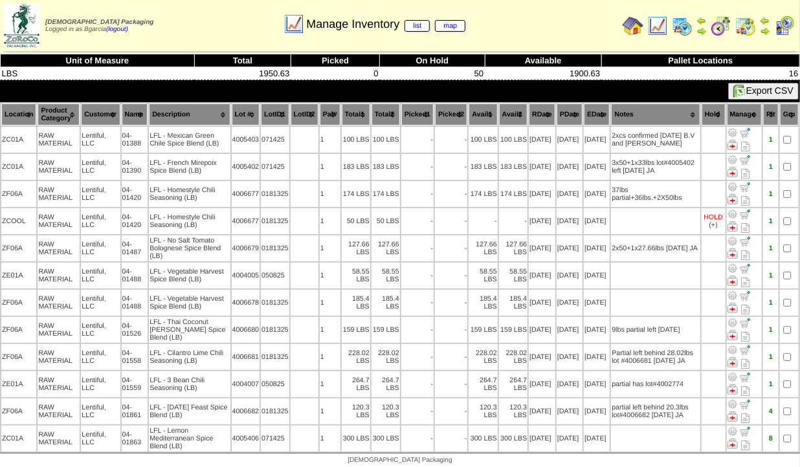
click at [196, 111] on th "Description" at bounding box center [189, 115] width 81 height 22
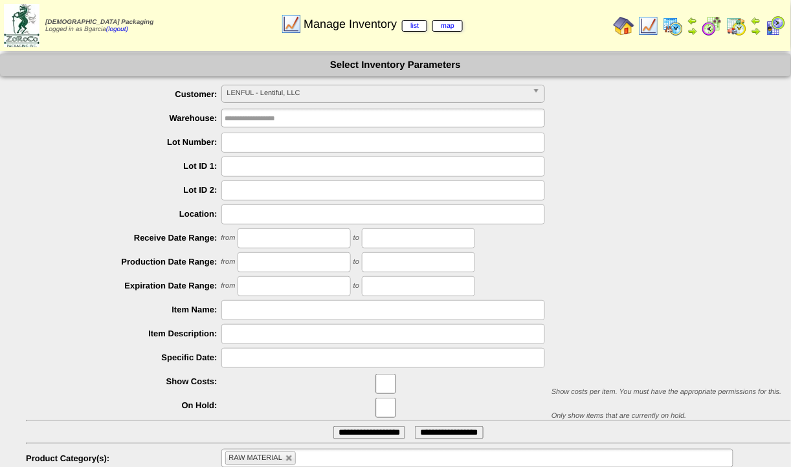
scroll to position [181, 0]
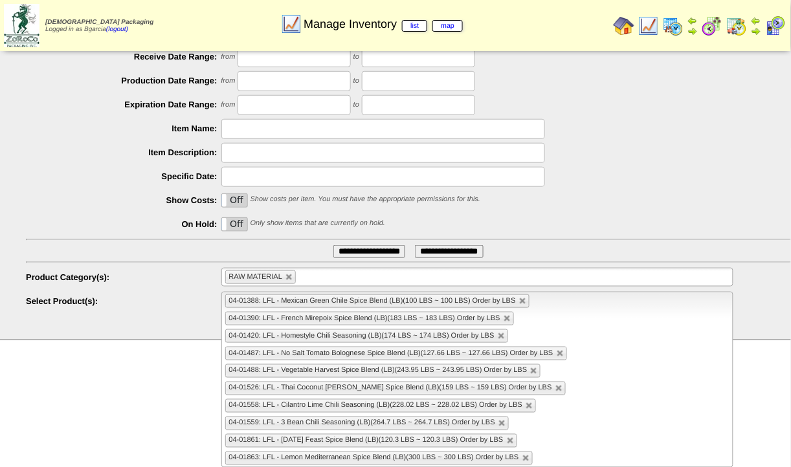
drag, startPoint x: 289, startPoint y: 275, endPoint x: 251, endPoint y: 297, distance: 44.6
click at [251, 297] on ul "**********" at bounding box center [395, 108] width 791 height 408
click at [288, 276] on link at bounding box center [289, 278] width 8 height 8
type input "**********"
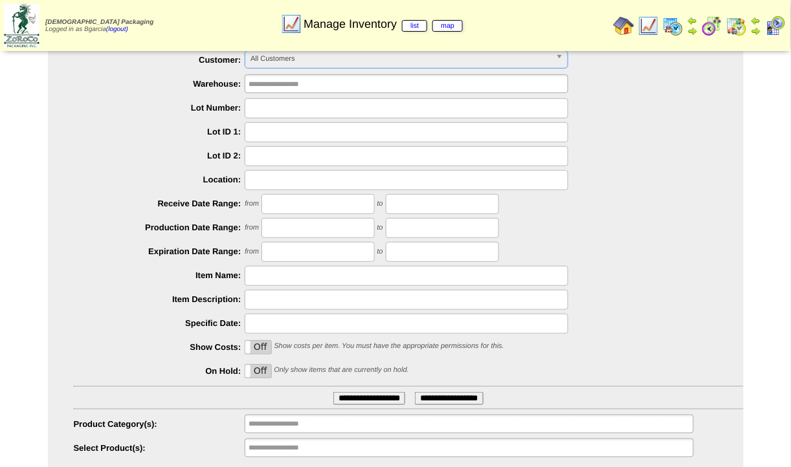
scroll to position [73, 0]
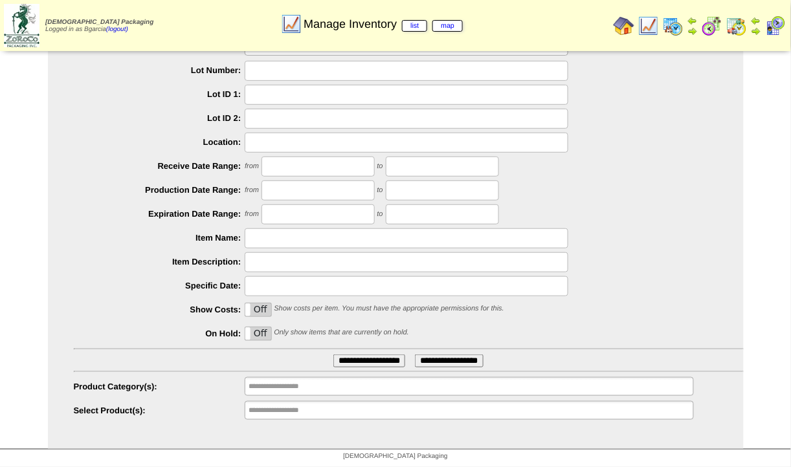
click at [504, 428] on div "**********" at bounding box center [396, 215] width 696 height 467
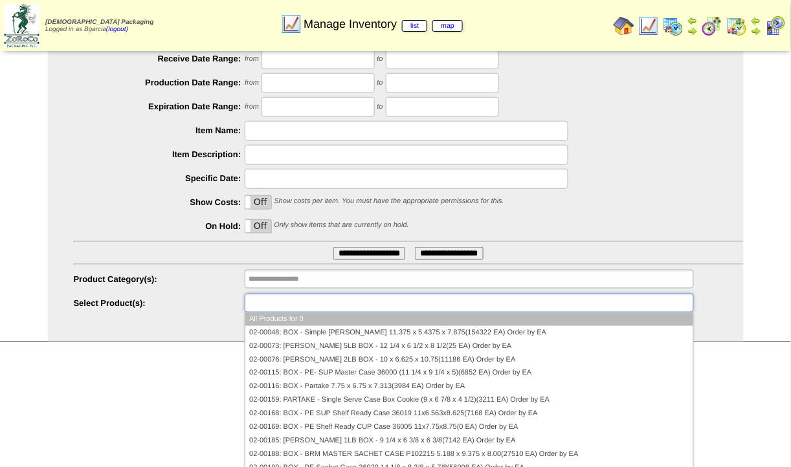
scroll to position [181, 0]
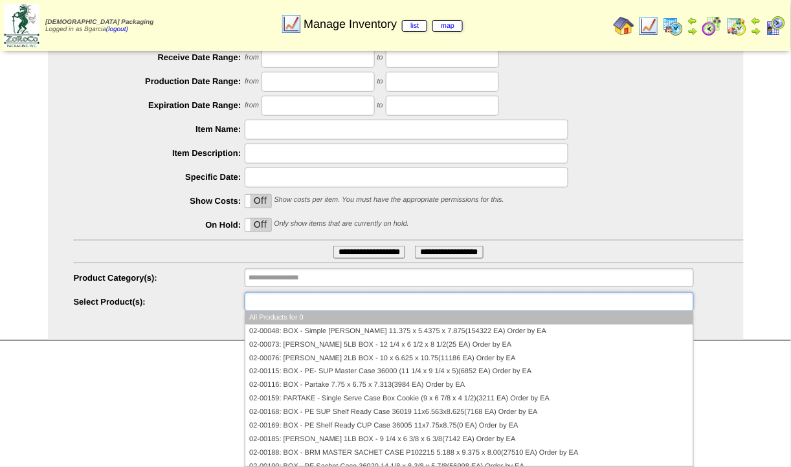
click at [710, 307] on div "**********" at bounding box center [409, 303] width 670 height 20
type input "**********"
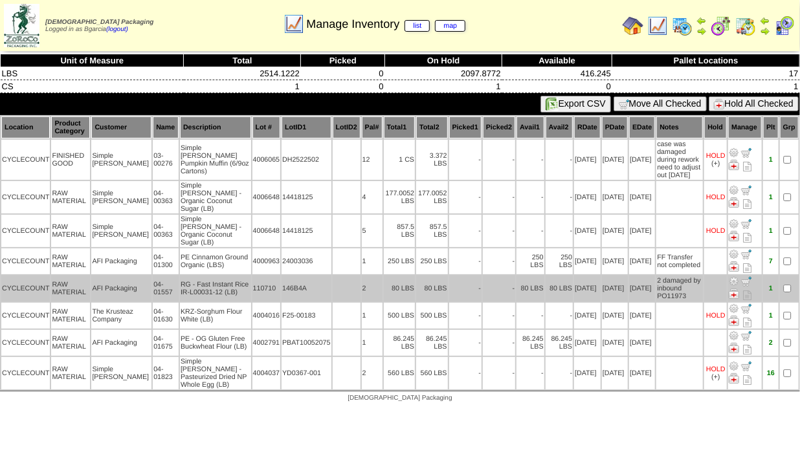
click at [732, 276] on img at bounding box center [734, 281] width 10 height 10
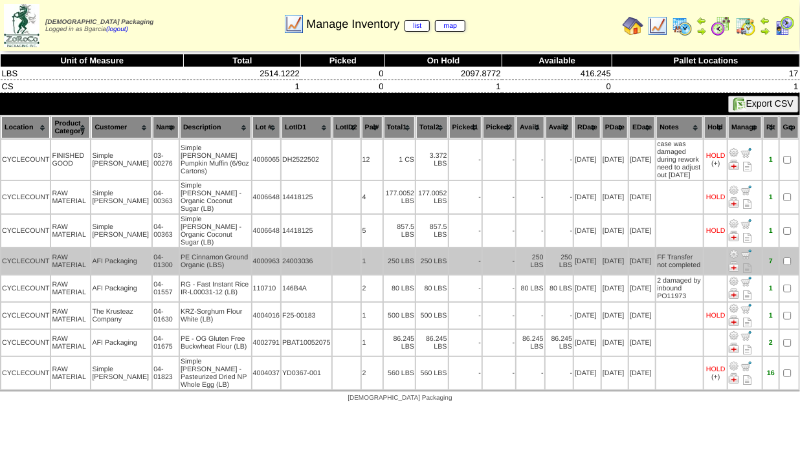
click at [735, 249] on img at bounding box center [734, 254] width 10 height 10
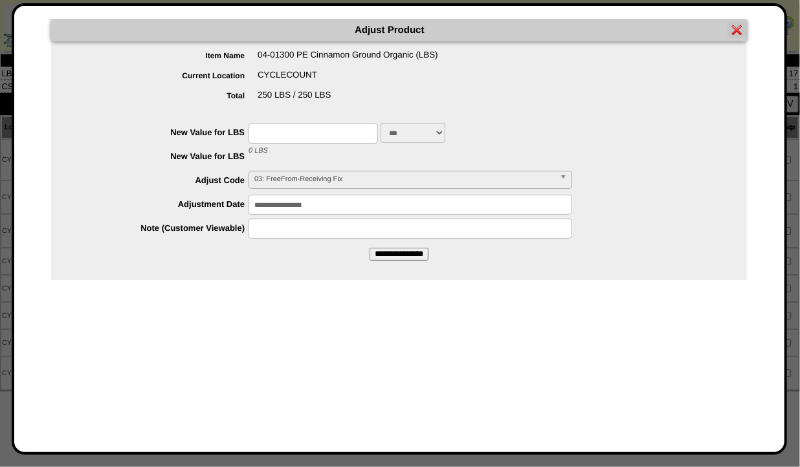
click at [274, 142] on input "text" at bounding box center [313, 134] width 129 height 20
type input "*"
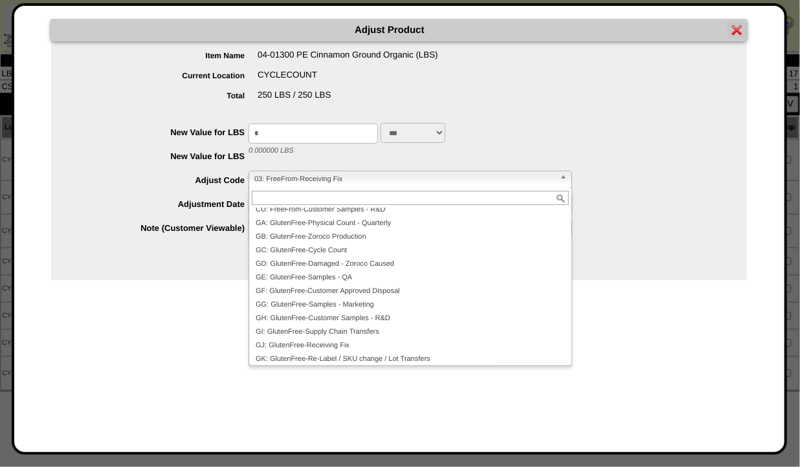
scroll to position [168, 0]
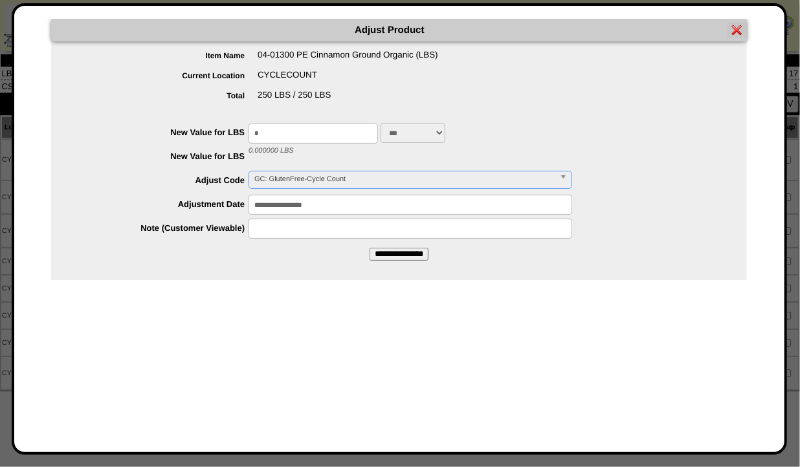
click at [453, 231] on input "text" at bounding box center [411, 229] width 324 height 20
paste input "**********"
type input "**********"
click at [530, 293] on div "Adjust Product Item Name 04-01300 PE Cinnamon Ground Organic (LBS) Current Loca…" at bounding box center [399, 229] width 744 height 421
click at [410, 258] on input "**********" at bounding box center [399, 254] width 59 height 13
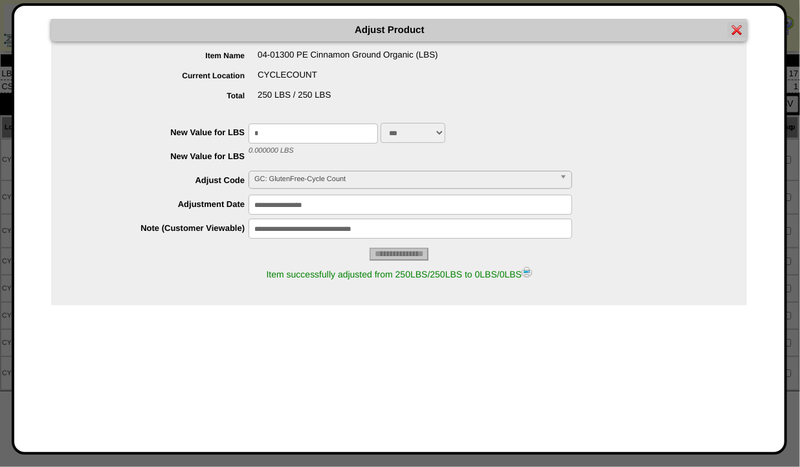
click at [530, 273] on img at bounding box center [527, 272] width 10 height 10
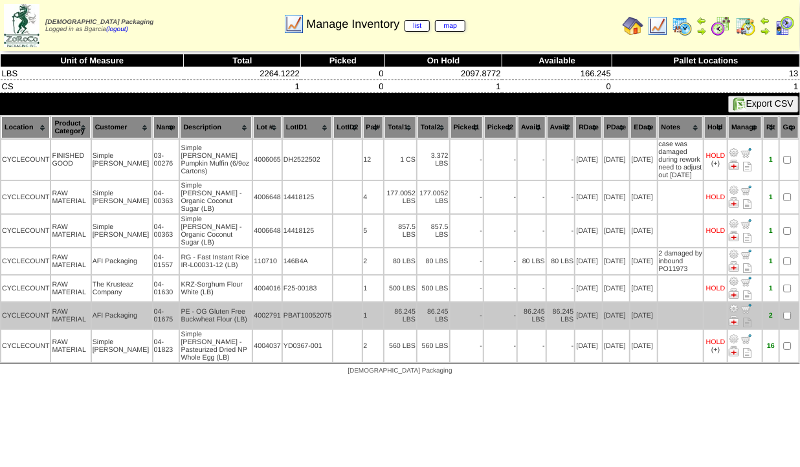
click at [732, 304] on img at bounding box center [734, 309] width 10 height 10
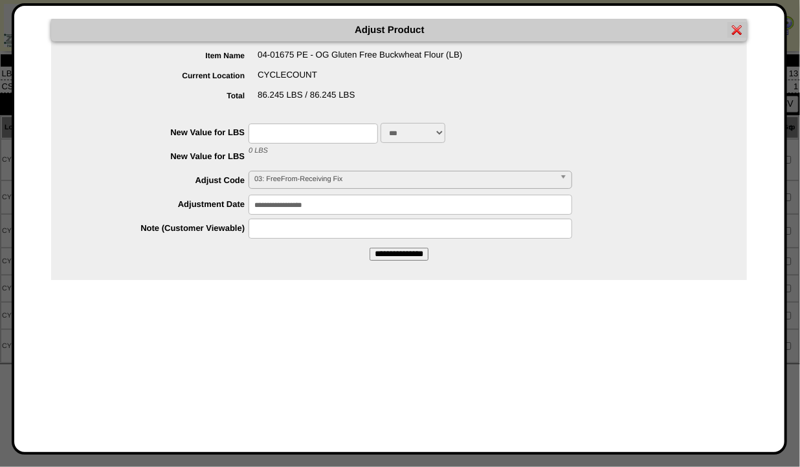
click at [268, 133] on input "text" at bounding box center [313, 134] width 129 height 20
type input "*"
click at [528, 237] on input "text" at bounding box center [411, 229] width 324 height 20
type input "**********"
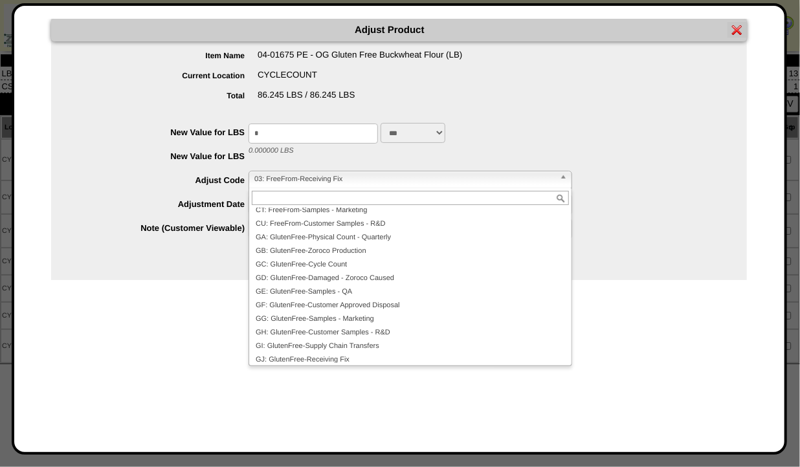
scroll to position [157, 0]
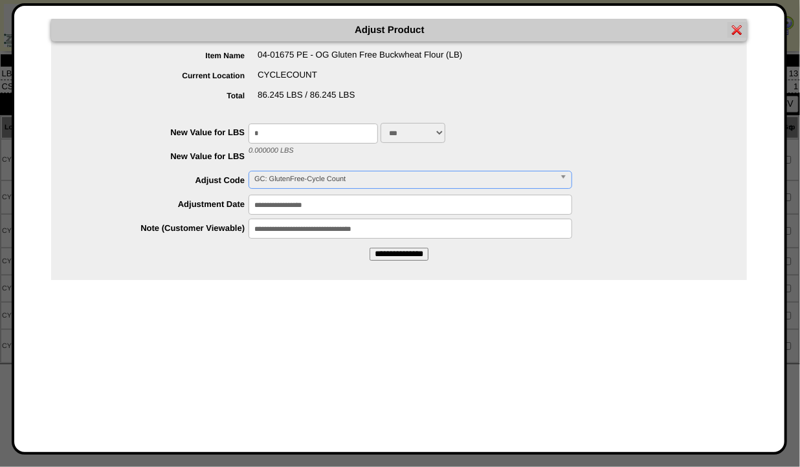
click at [558, 205] on input "**********" at bounding box center [411, 205] width 324 height 20
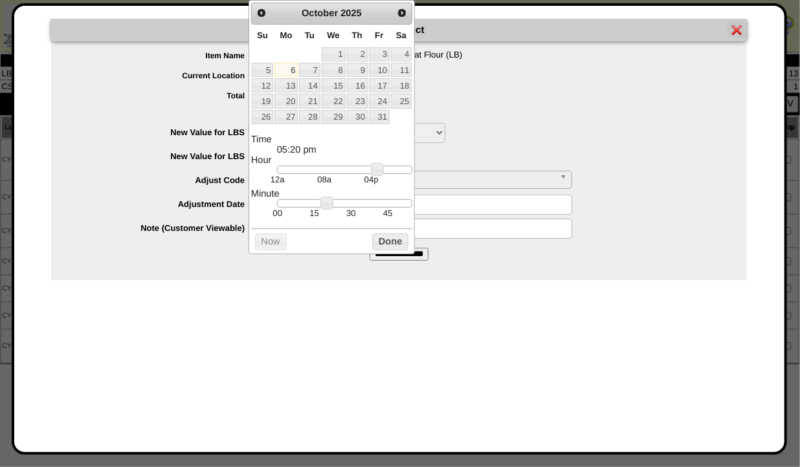
click at [332, 173] on div at bounding box center [344, 170] width 135 height 9
click at [342, 178] on td "08a" at bounding box center [324, 179] width 47 height 11
click at [347, 168] on div at bounding box center [344, 170] width 135 height 9
click at [278, 215] on td "00" at bounding box center [277, 213] width 37 height 11
type input "**********"
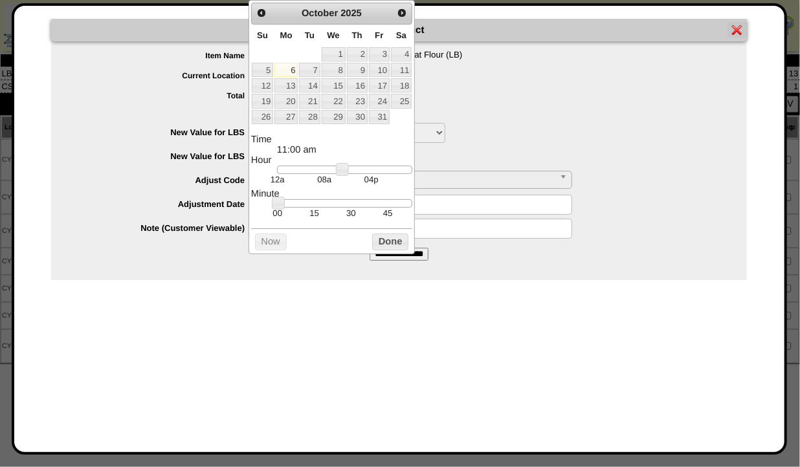
click at [394, 245] on button "Done" at bounding box center [390, 242] width 36 height 16
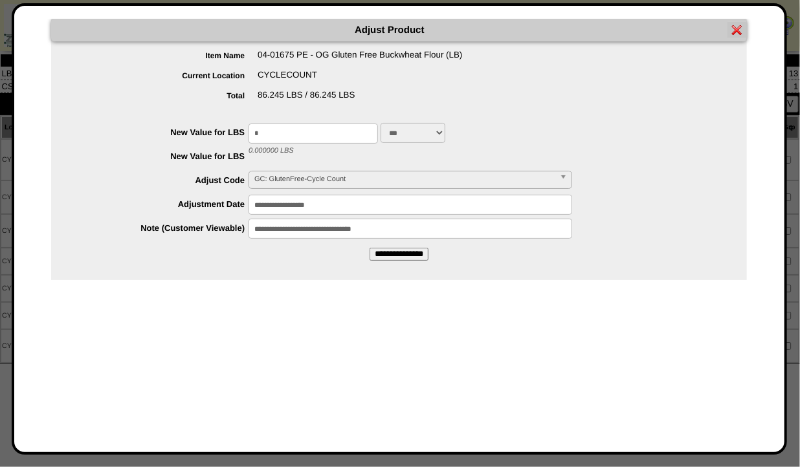
click at [418, 258] on input "**********" at bounding box center [399, 254] width 59 height 13
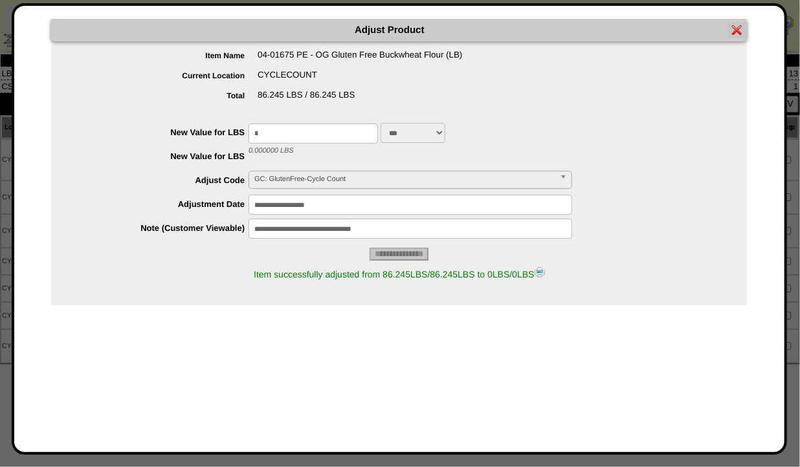
click at [543, 273] on img at bounding box center [540, 272] width 10 height 10
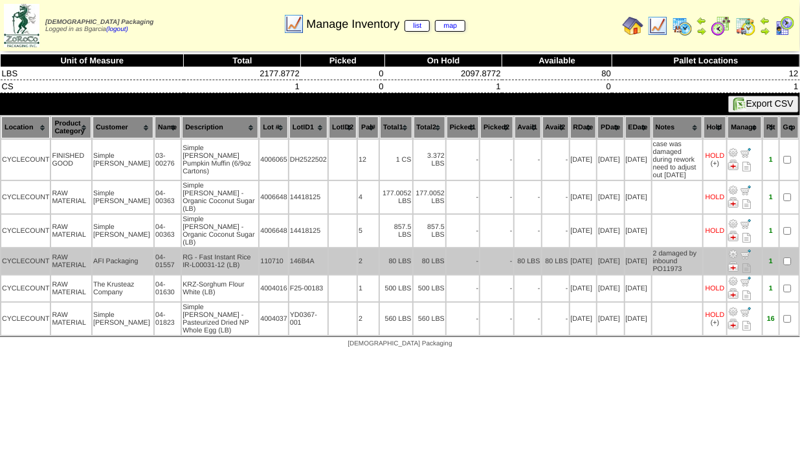
click at [733, 249] on img at bounding box center [733, 254] width 10 height 10
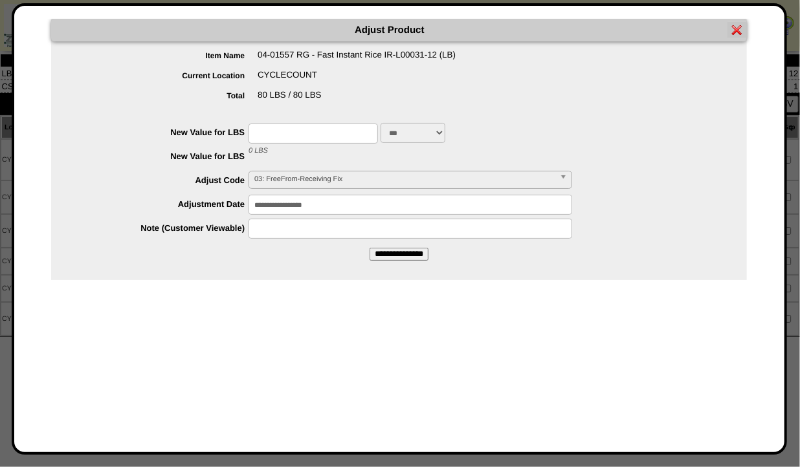
click at [275, 133] on input "text" at bounding box center [313, 134] width 129 height 20
type input "*"
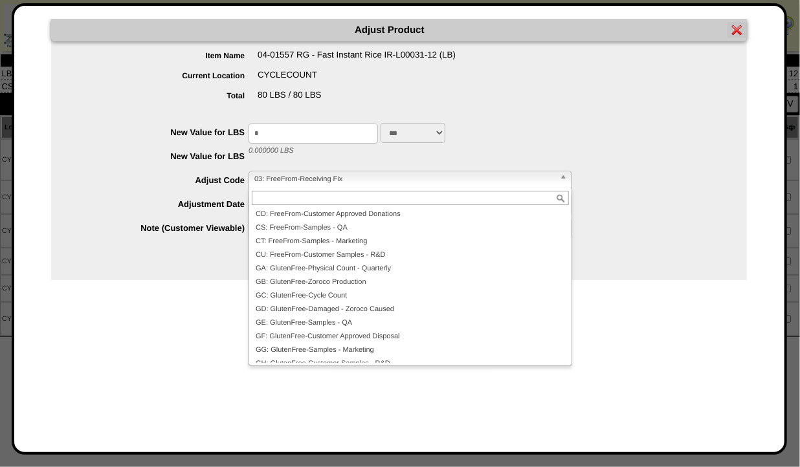
scroll to position [120, 0]
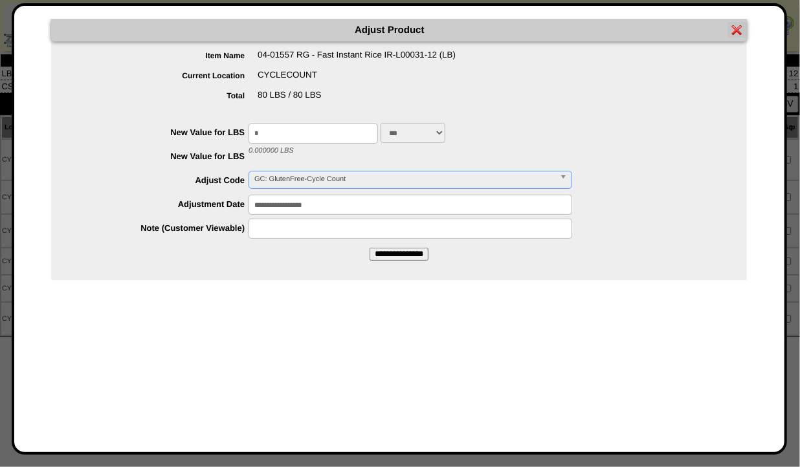
click at [284, 206] on body "Adjust Product Item Name 04-01557 RG - Fast Instant Rice IR-L00031-12 (LB) Curr…" at bounding box center [400, 177] width 800 height 355
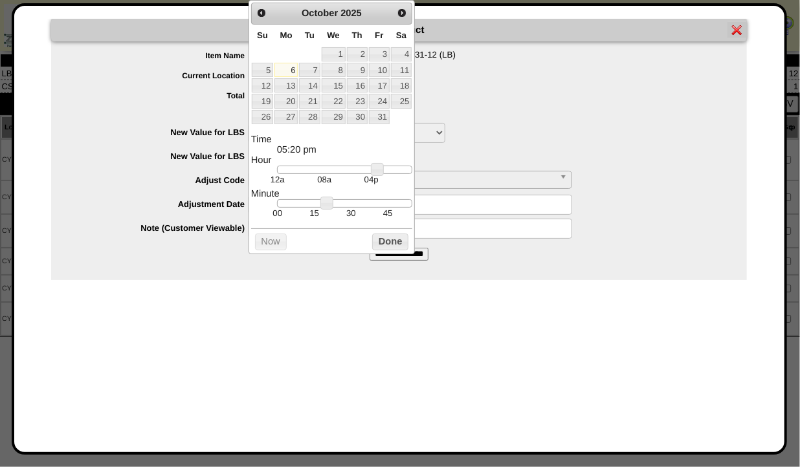
click at [322, 175] on div at bounding box center [344, 170] width 135 height 9
click at [337, 175] on div at bounding box center [344, 170] width 135 height 9
click at [353, 165] on dt "Hour" at bounding box center [331, 160] width 161 height 10
click at [313, 217] on td "15" at bounding box center [314, 213] width 37 height 11
click at [277, 217] on td "00" at bounding box center [277, 213] width 37 height 11
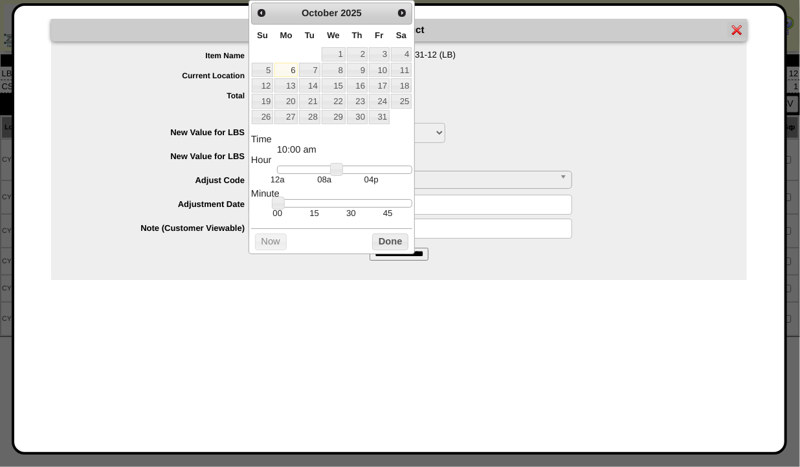
click at [277, 205] on link at bounding box center [278, 203] width 13 height 13
click at [350, 165] on dt "Hour" at bounding box center [331, 160] width 161 height 10
click at [339, 172] on link at bounding box center [336, 169] width 13 height 13
click at [349, 164] on dt "Hour" at bounding box center [331, 160] width 161 height 10
click at [350, 172] on div at bounding box center [344, 170] width 135 height 9
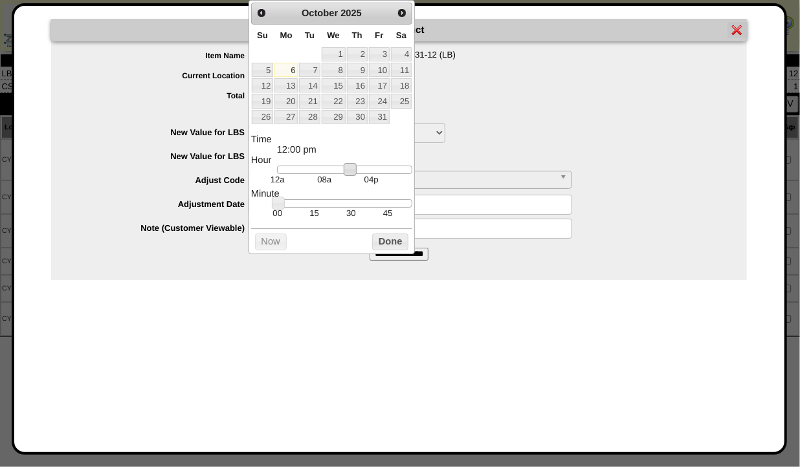
click at [342, 177] on td "08a" at bounding box center [324, 179] width 47 height 11
click at [331, 177] on td "08a" at bounding box center [324, 179] width 47 height 11
click at [335, 164] on dt "Hour" at bounding box center [331, 160] width 161 height 10
click at [337, 177] on td "08a" at bounding box center [324, 179] width 47 height 11
click at [337, 181] on td "08a" at bounding box center [324, 179] width 47 height 11
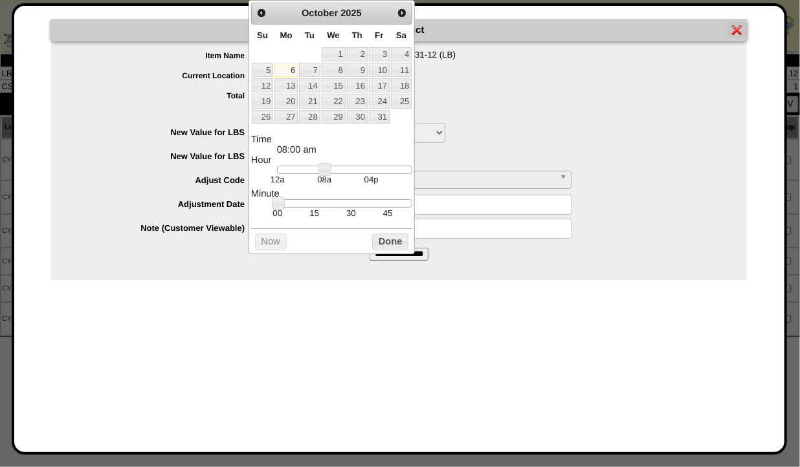
click at [332, 173] on div at bounding box center [344, 170] width 135 height 9
type input "**********"
click at [343, 173] on div at bounding box center [344, 170] width 135 height 9
click at [386, 248] on button "Done" at bounding box center [390, 242] width 36 height 16
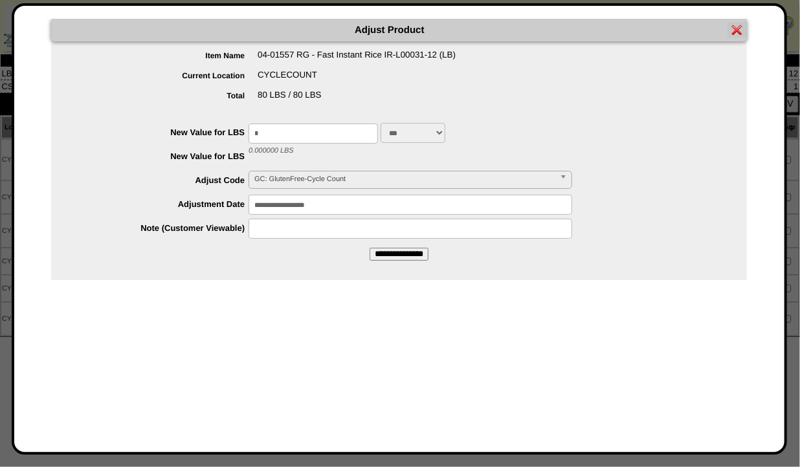
click at [362, 223] on input "text" at bounding box center [411, 229] width 324 height 20
paste input "**********"
type input "**********"
click at [535, 292] on div "Adjust Product Item Name 04-01557 RG - Fast Instant Rice IR-L00031-12 (LB) Curr…" at bounding box center [399, 229] width 744 height 421
click at [405, 258] on input "**********" at bounding box center [399, 254] width 59 height 13
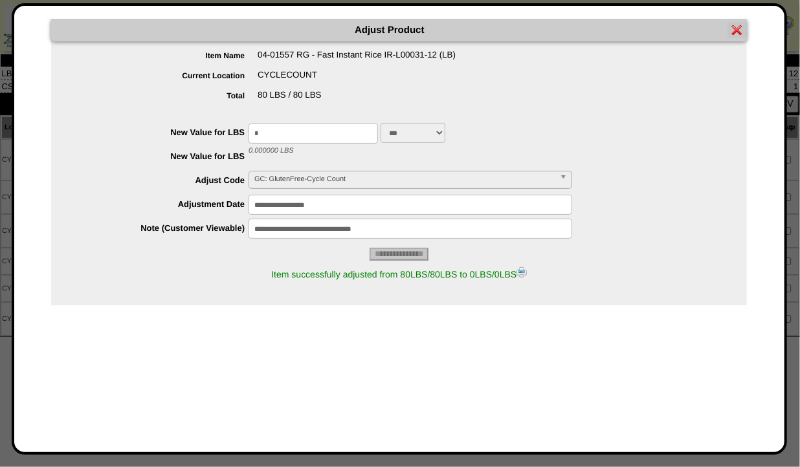
click at [527, 276] on img at bounding box center [522, 272] width 10 height 10
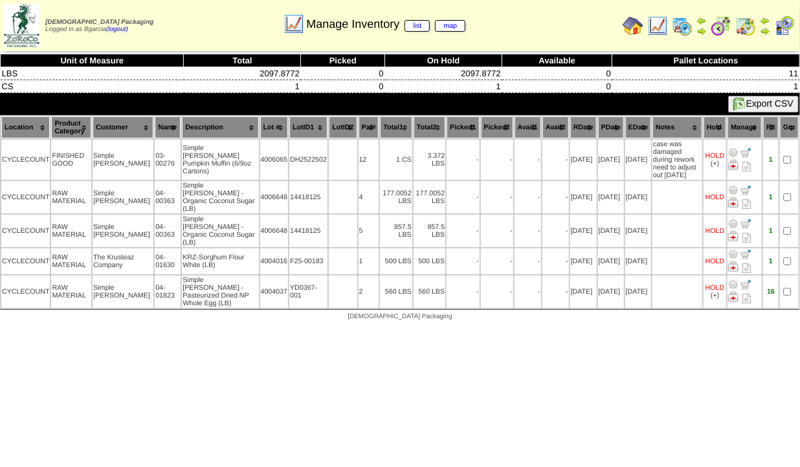
click at [656, 33] on img at bounding box center [657, 26] width 21 height 21
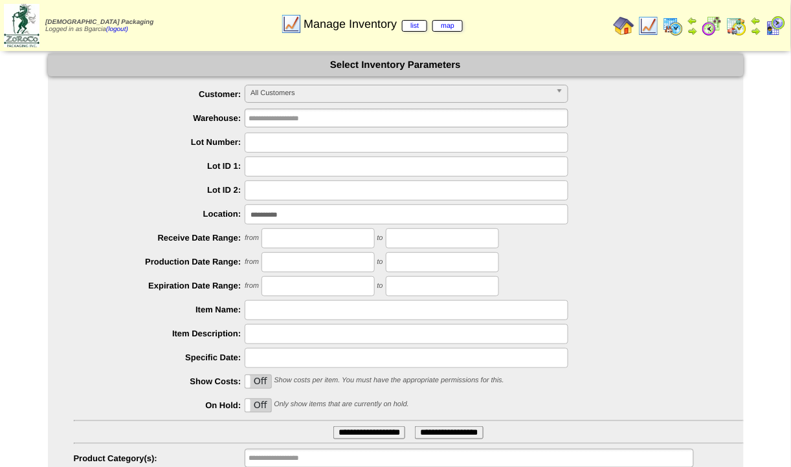
click at [383, 220] on input "**********" at bounding box center [407, 215] width 324 height 20
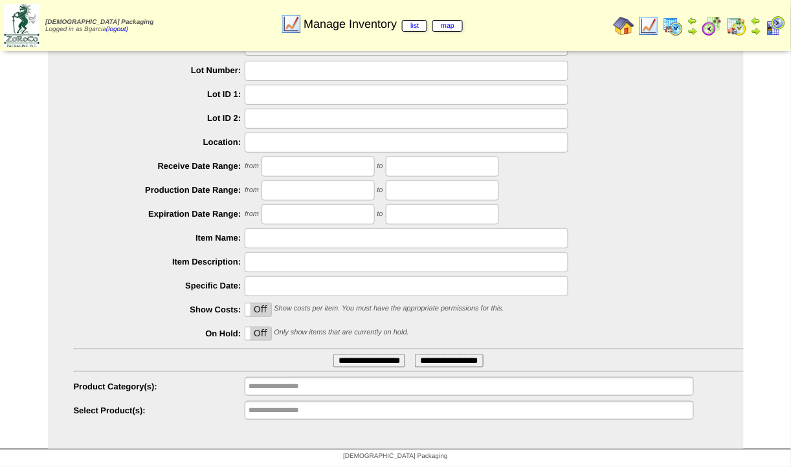
click at [259, 332] on label "Off" at bounding box center [258, 334] width 26 height 13
click at [282, 384] on input "**********" at bounding box center [290, 387] width 83 height 16
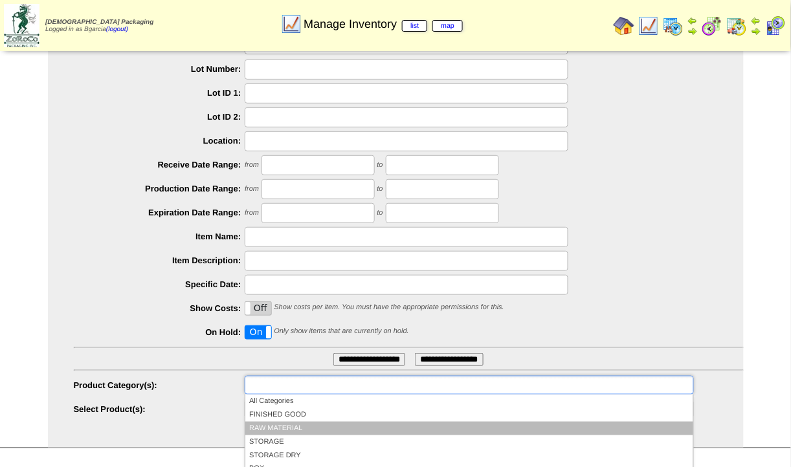
click at [307, 432] on li "RAW MATERIAL" at bounding box center [468, 429] width 447 height 14
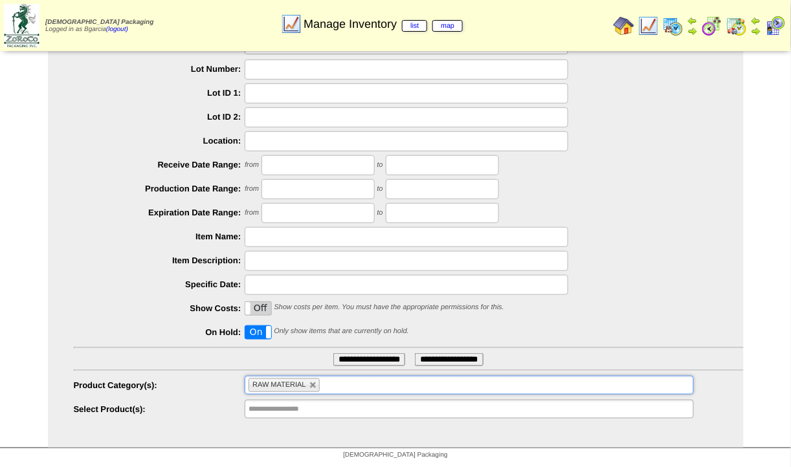
click at [361, 359] on input "**********" at bounding box center [369, 359] width 72 height 13
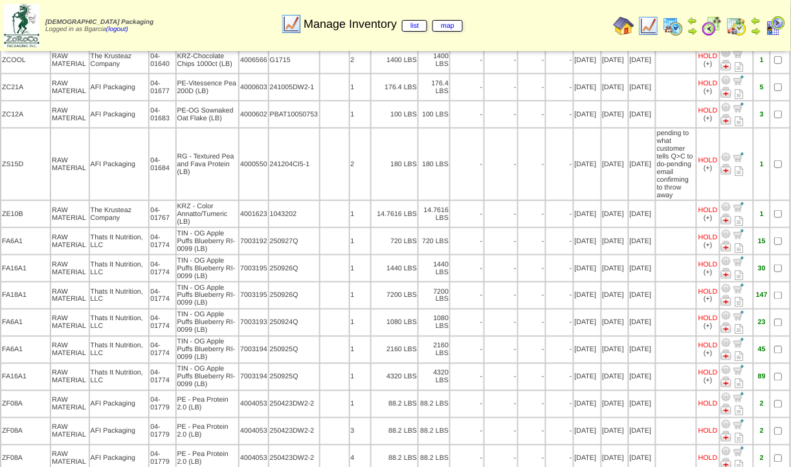
scroll to position [1336, 0]
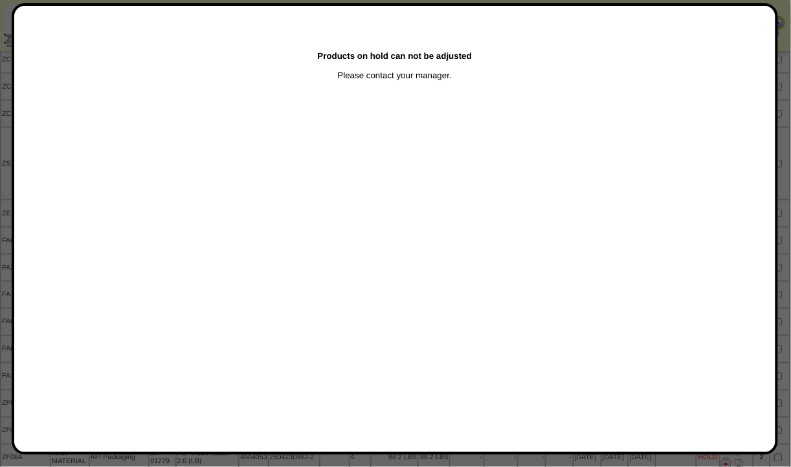
click at [12, 166] on div "Products on hold can not be adjusted Please contact your manager." at bounding box center [395, 229] width 766 height 452
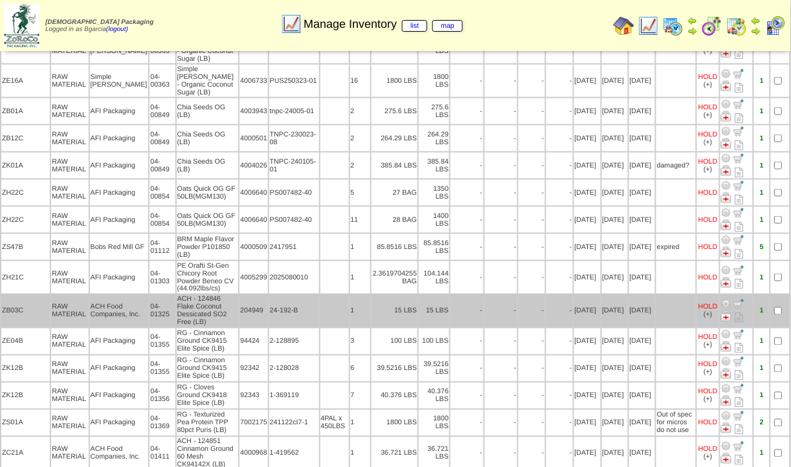
scroll to position [258, 0]
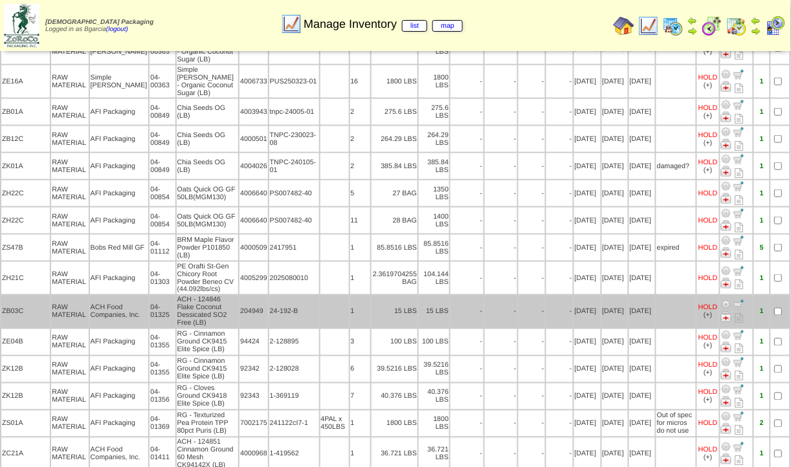
click at [296, 296] on td "24-192-B" at bounding box center [294, 312] width 50 height 32
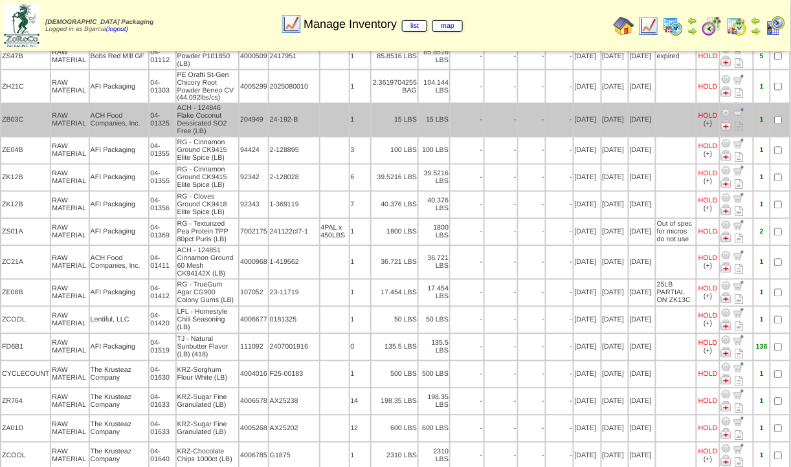
scroll to position [436, 0]
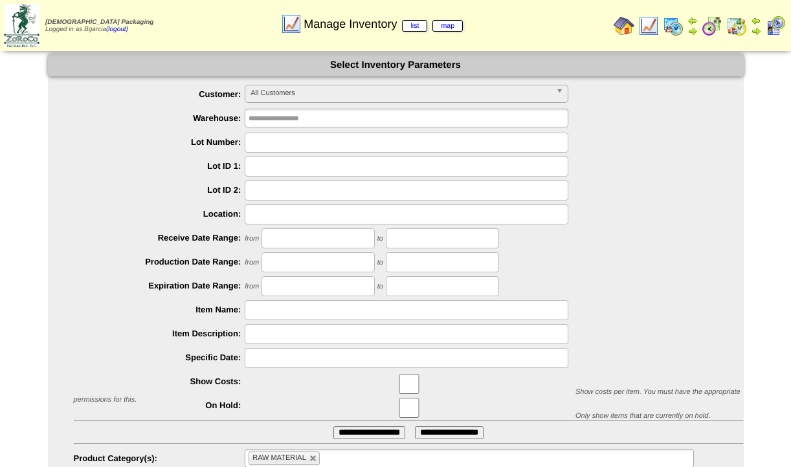
click at [410, 252] on input "text" at bounding box center [442, 262] width 113 height 20
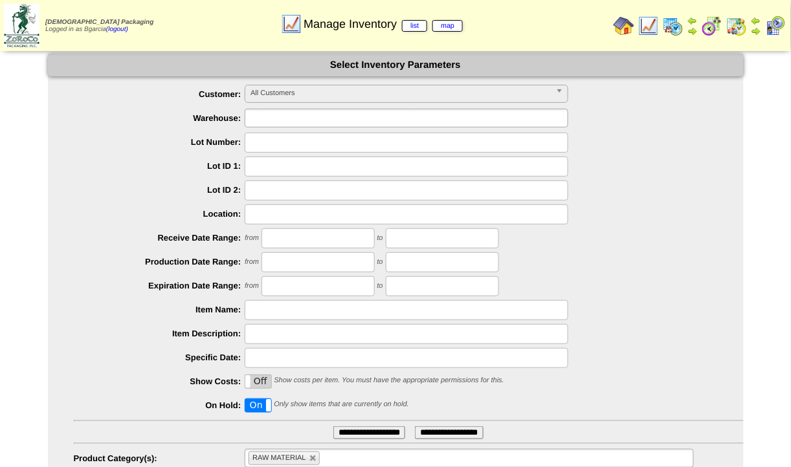
click at [297, 120] on input "text" at bounding box center [290, 118] width 83 height 16
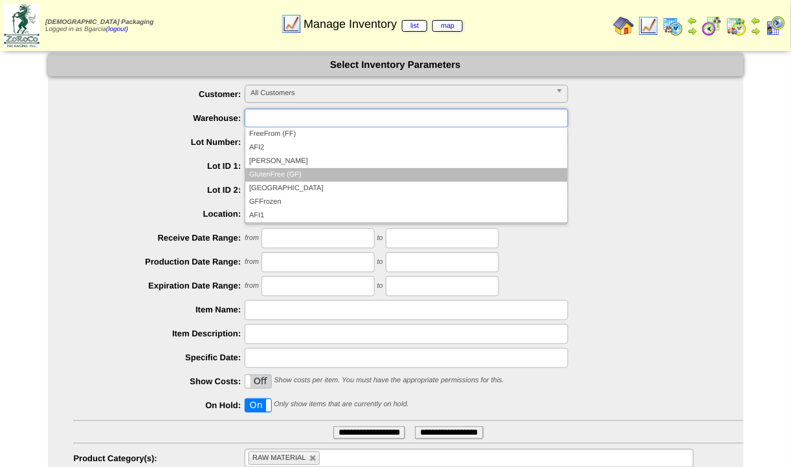
click at [309, 168] on li "GlutenFree (GF)" at bounding box center [406, 175] width 322 height 14
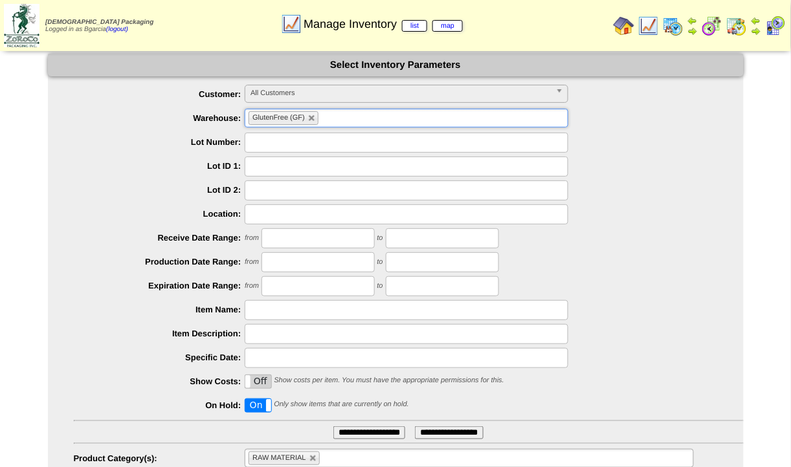
click at [345, 433] on input "**********" at bounding box center [369, 433] width 72 height 13
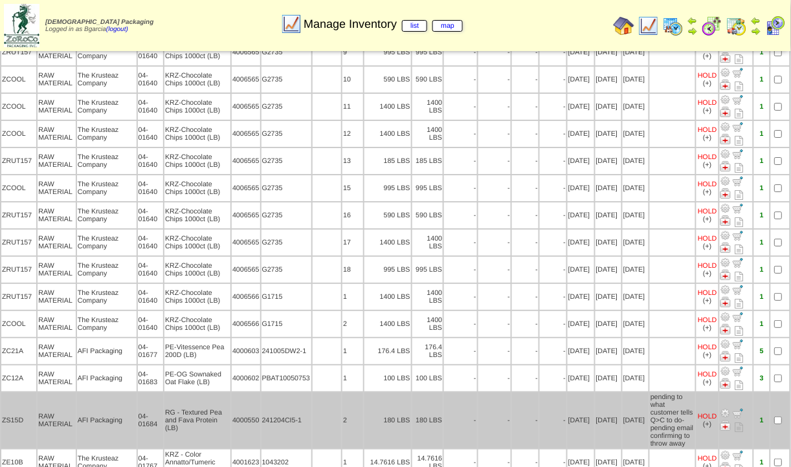
scroll to position [1027, 0]
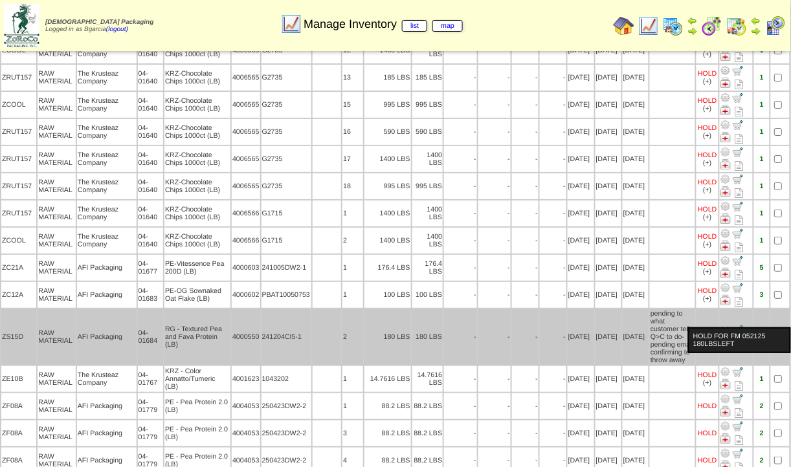
click at [708, 328] on div "HOLD FOR FM 052125 180LBSLEFT" at bounding box center [739, 341] width 103 height 26
click at [49, 309] on td "RAW MATERIAL" at bounding box center [57, 337] width 38 height 56
click at [25, 309] on td "ZS15D" at bounding box center [18, 337] width 35 height 56
click at [32, 309] on td "ZS15D" at bounding box center [18, 337] width 35 height 56
click at [697, 312] on td "HOLD (+) HOLD FOR FM 052125 180LBSLEFT" at bounding box center [708, 337] width 22 height 56
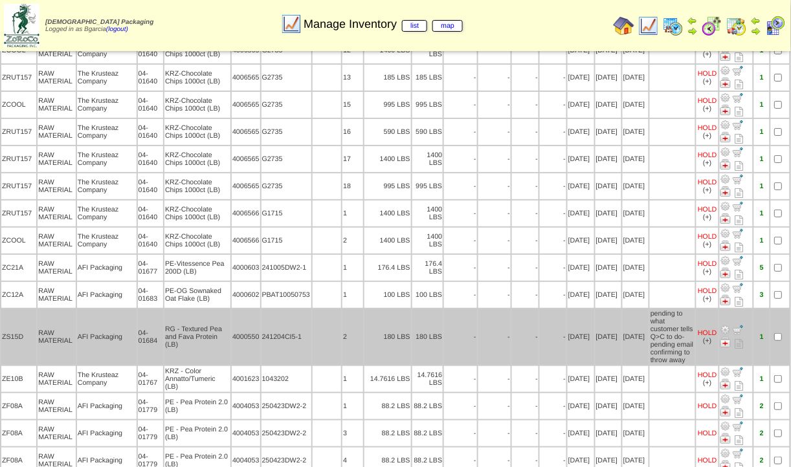
click at [47, 309] on td "RAW MATERIAL" at bounding box center [57, 337] width 38 height 56
click at [708, 328] on div "HOLD FOR FM 052125 180LBSLEFT" at bounding box center [739, 341] width 103 height 26
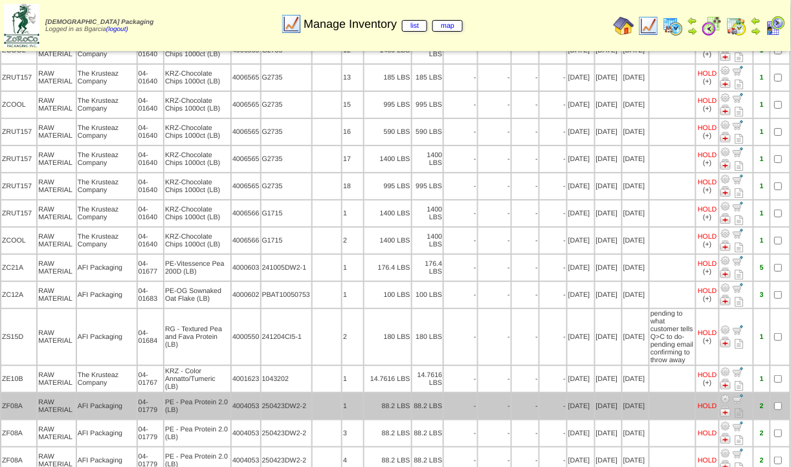
click at [61, 394] on td "RAW MATERIAL" at bounding box center [57, 407] width 38 height 26
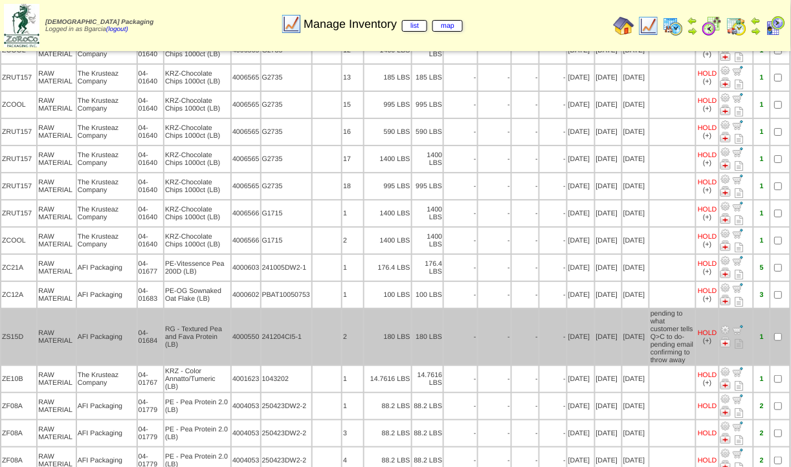
click at [47, 312] on td "RAW MATERIAL" at bounding box center [57, 337] width 38 height 56
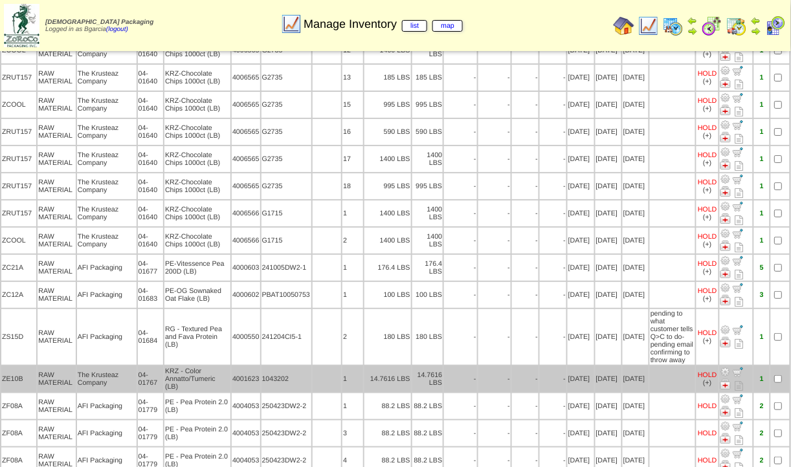
click at [36, 366] on td "ZE10B" at bounding box center [18, 379] width 35 height 26
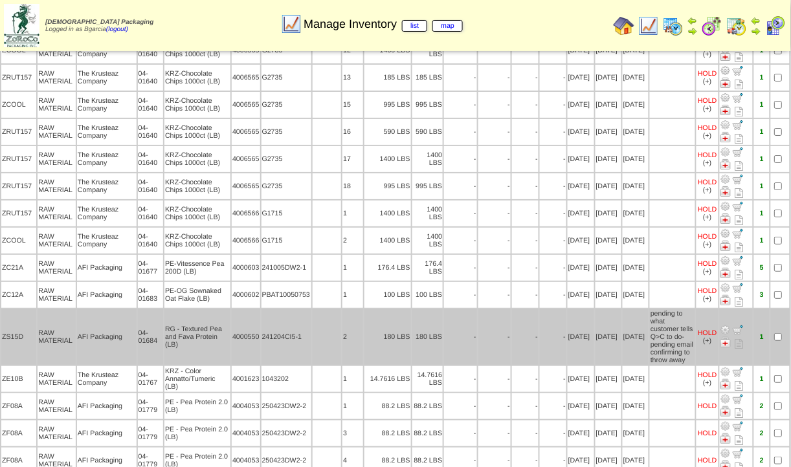
click at [33, 309] on td "ZS15D" at bounding box center [18, 337] width 35 height 56
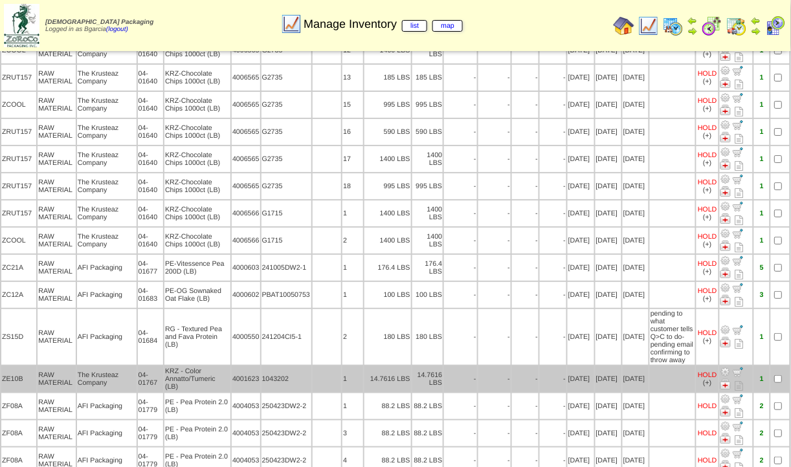
click at [34, 366] on td "ZE10B" at bounding box center [18, 379] width 35 height 26
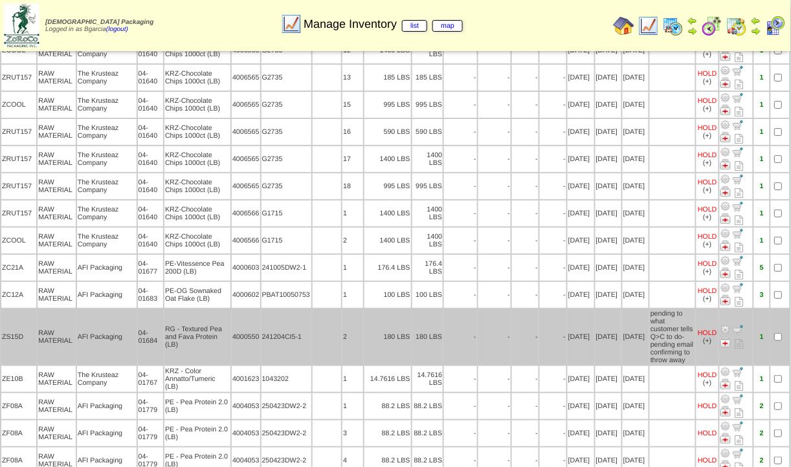
click at [34, 311] on td "ZS15D" at bounding box center [18, 337] width 35 height 56
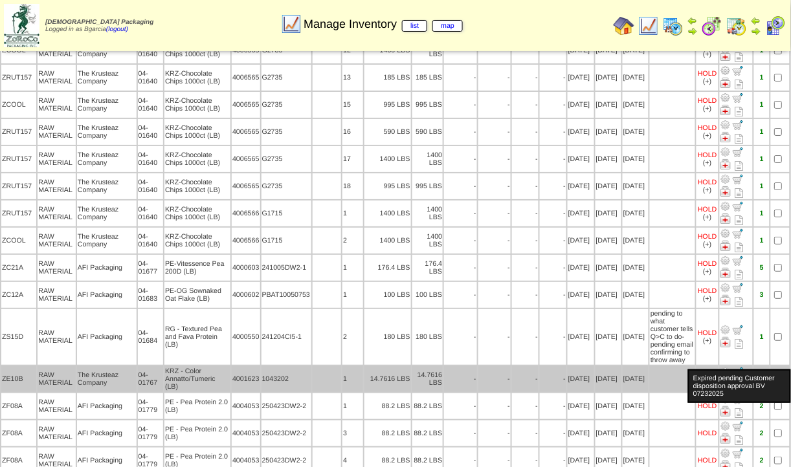
click at [708, 370] on div "Expired pending Customer disposition approval BV 07232025" at bounding box center [739, 387] width 103 height 34
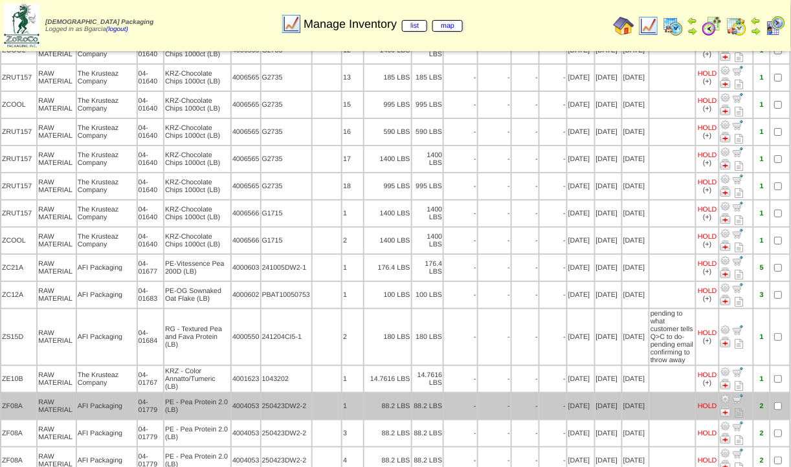
click at [568, 394] on td "06/24/25" at bounding box center [581, 407] width 27 height 26
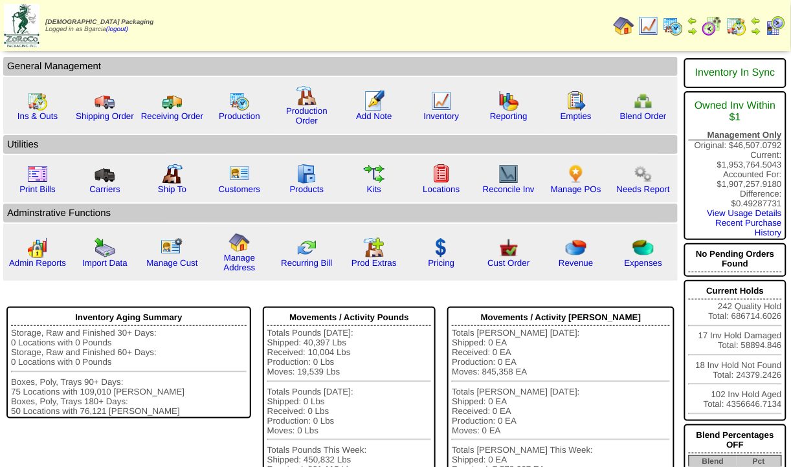
click at [719, 24] on img at bounding box center [712, 26] width 21 height 21
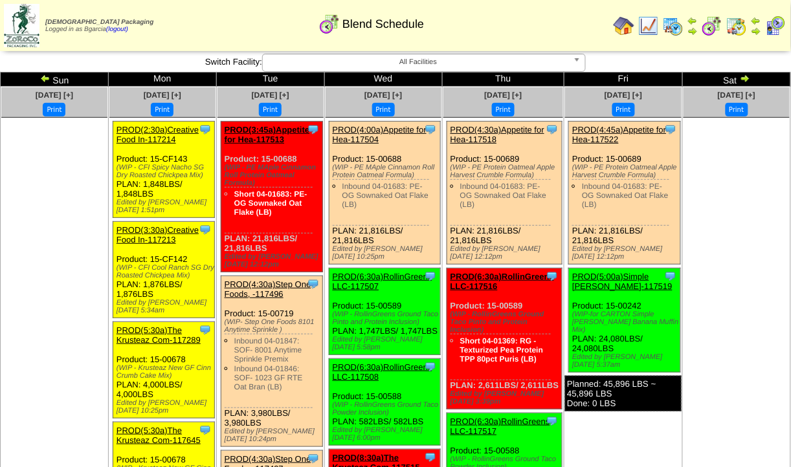
click at [39, 80] on td "Sun" at bounding box center [55, 80] width 108 height 14
click at [47, 79] on img at bounding box center [45, 78] width 10 height 10
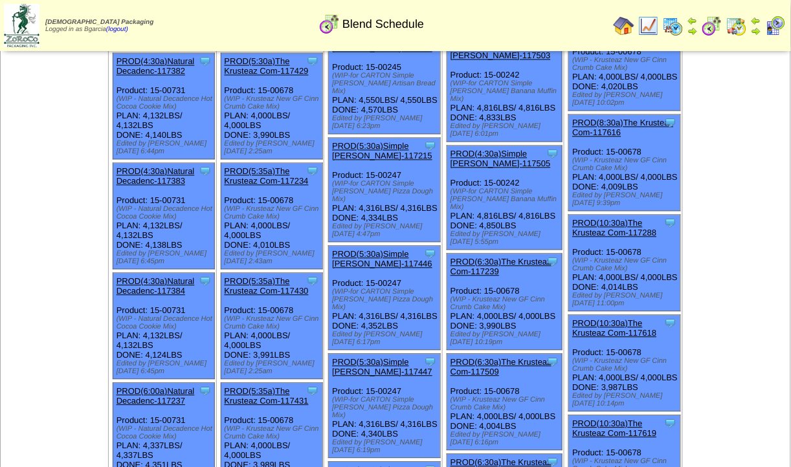
scroll to position [510, 0]
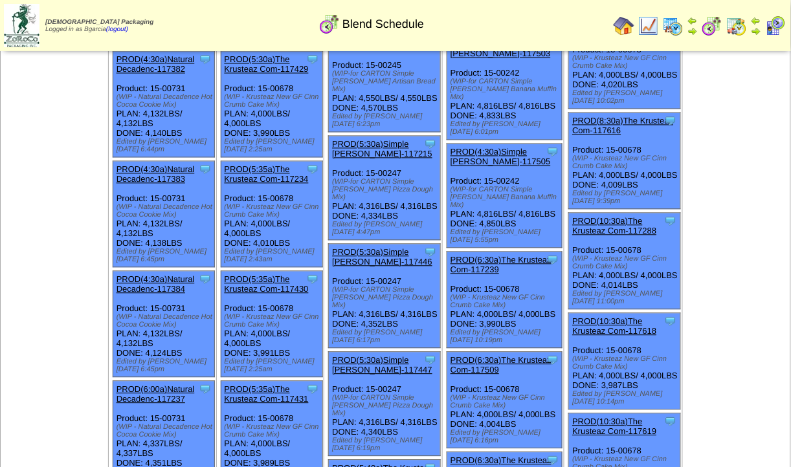
click at [477, 256] on link "PROD(6:30a)The Krusteaz Com-117239" at bounding box center [501, 265] width 101 height 19
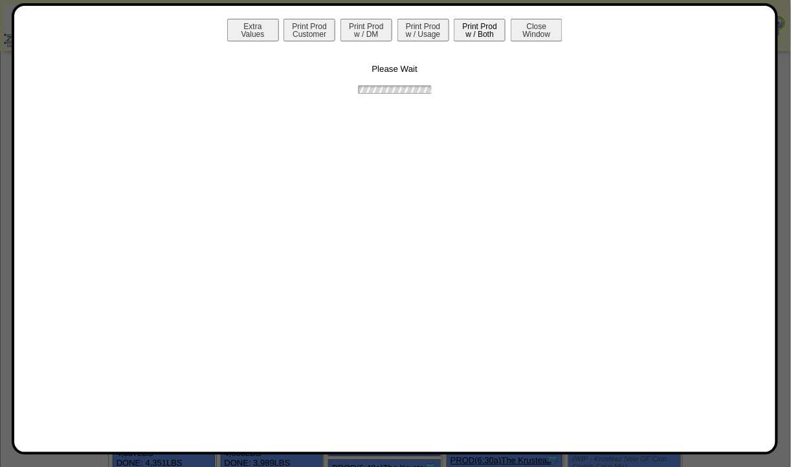
click at [477, 34] on button "Print Prod w / Both" at bounding box center [480, 30] width 52 height 23
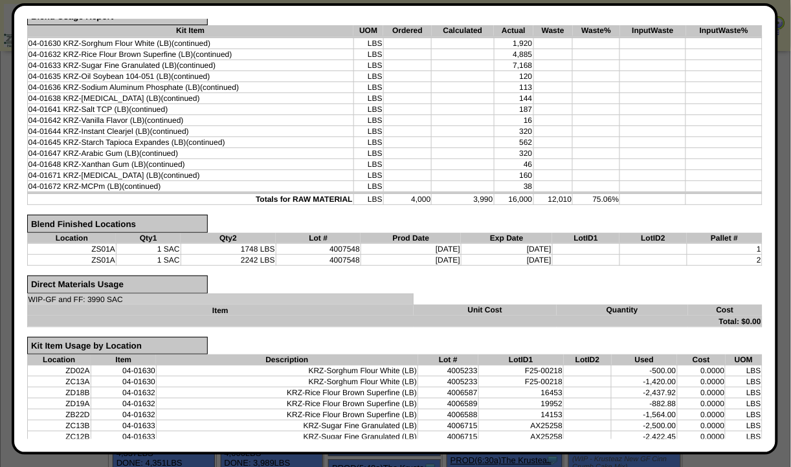
scroll to position [251, 0]
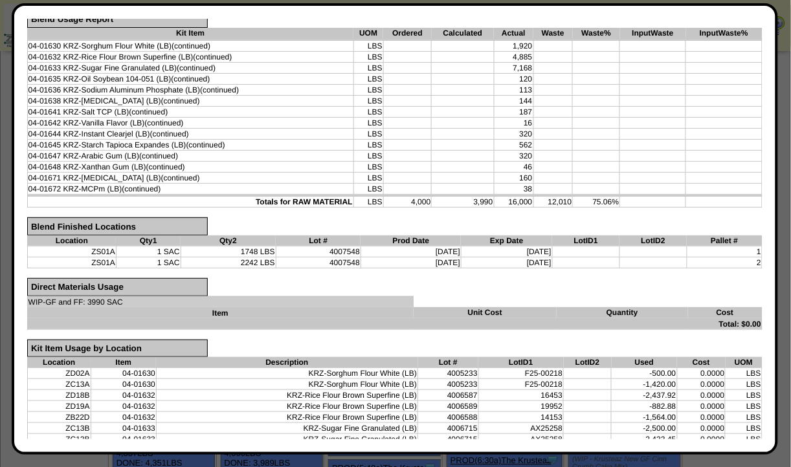
click at [509, 225] on form "Verify Blend Information Blend Order Details Order ID 20251002-117239 Order Qty…" at bounding box center [394, 224] width 735 height 833
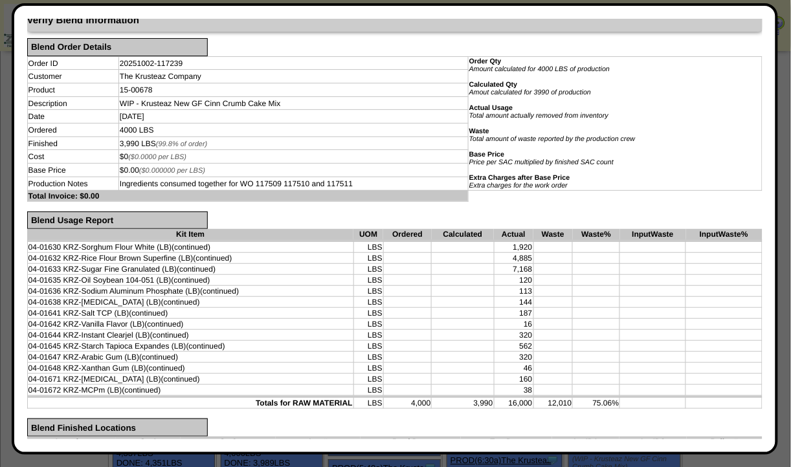
scroll to position [0, 0]
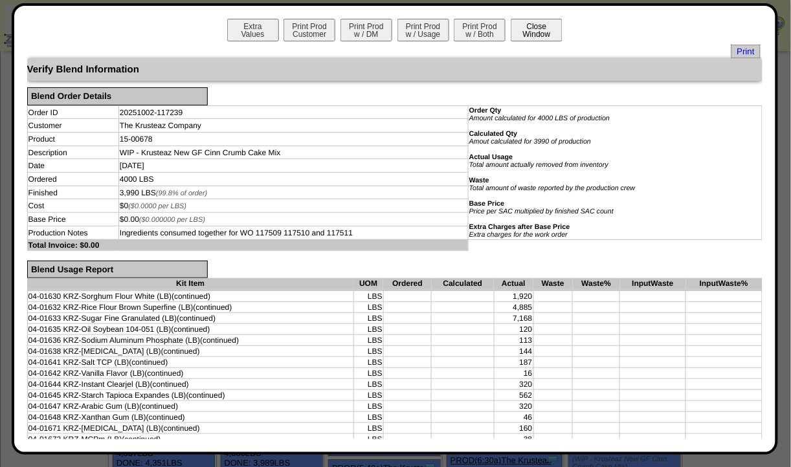
click at [521, 19] on button "Close Window" at bounding box center [537, 30] width 52 height 23
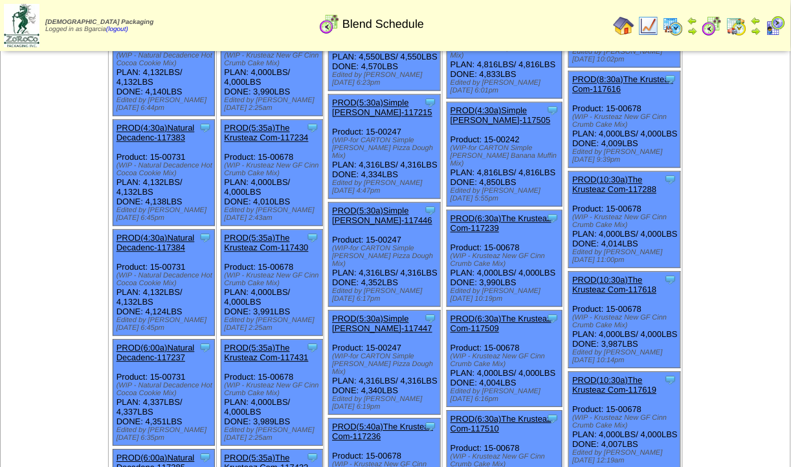
scroll to position [552, 0]
click at [489, 211] on div "Clone Item PROD(6:30a)The Krusteaz Com-117239 The Krusteaz Company ScheduleID: …" at bounding box center [504, 259] width 115 height 96
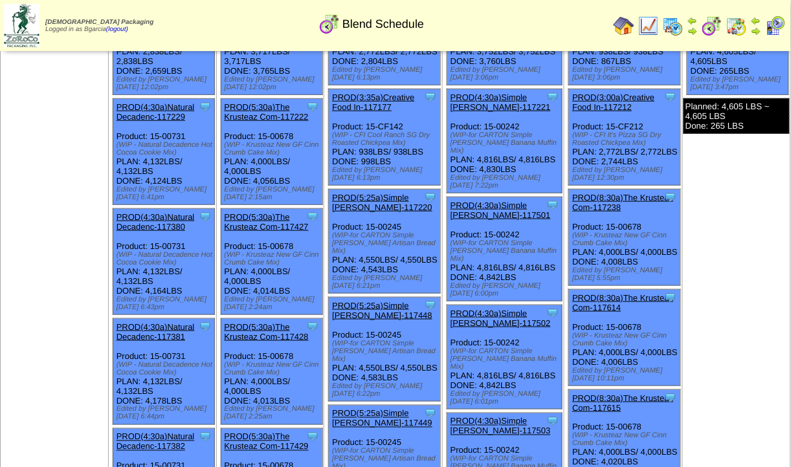
scroll to position [0, 0]
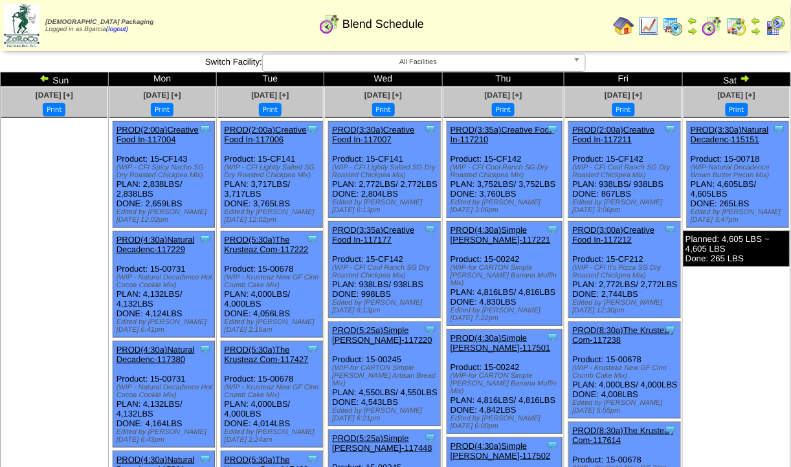
click at [649, 38] on table at bounding box center [699, 26] width 177 height 26
click at [649, 31] on img at bounding box center [648, 26] width 21 height 21
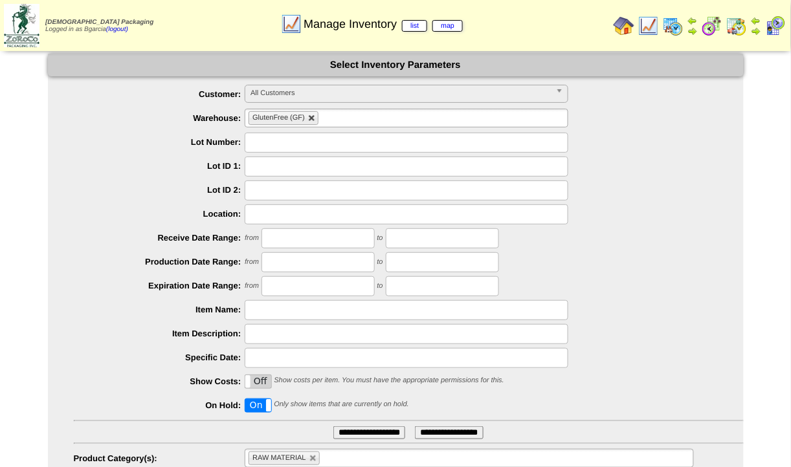
click at [313, 120] on link at bounding box center [312, 119] width 8 height 8
type input "**********"
click at [253, 408] on label "On" at bounding box center [258, 405] width 26 height 13
click at [314, 458] on link at bounding box center [313, 459] width 8 height 8
type input "**********"
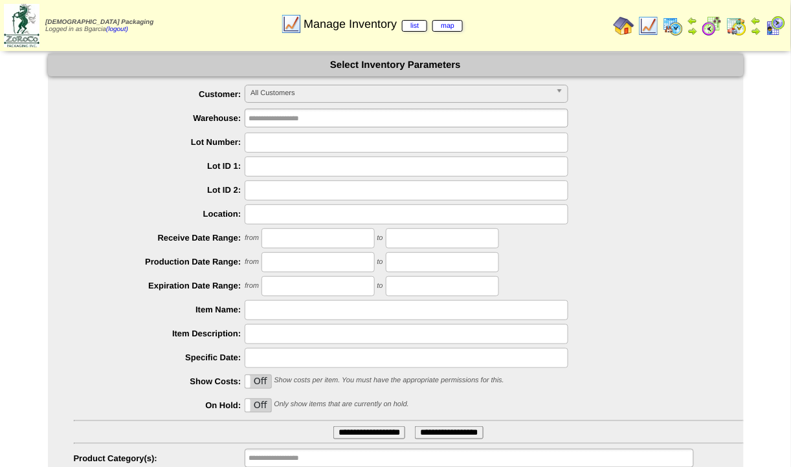
scroll to position [73, 0]
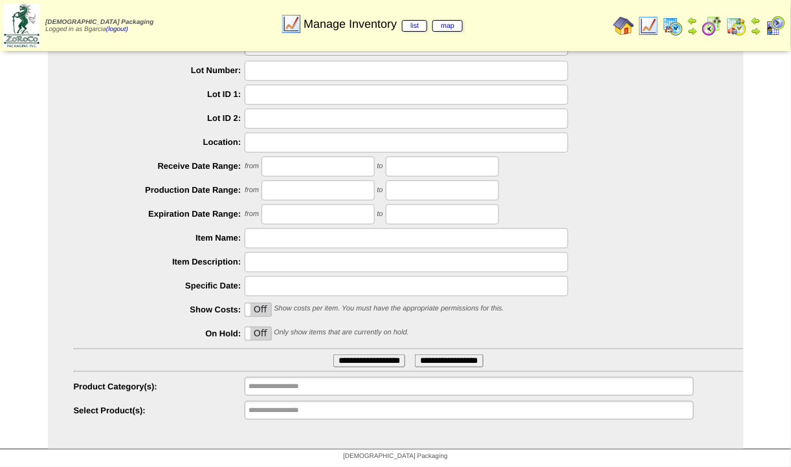
click at [384, 411] on ul "**********" at bounding box center [469, 410] width 449 height 19
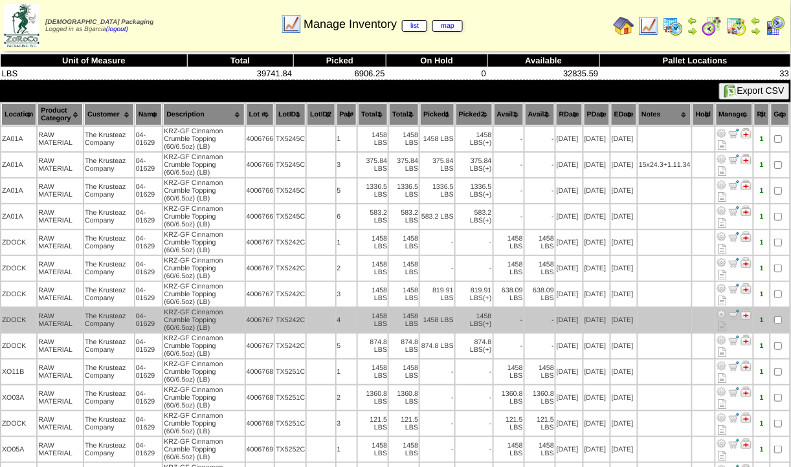
click at [443, 319] on td "1458 LBS" at bounding box center [437, 320] width 34 height 25
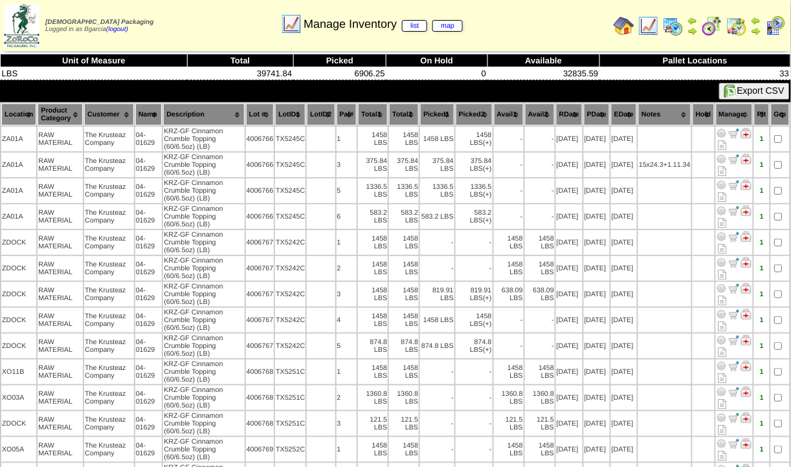
click at [267, 117] on th "Lot #" at bounding box center [260, 115] width 28 height 22
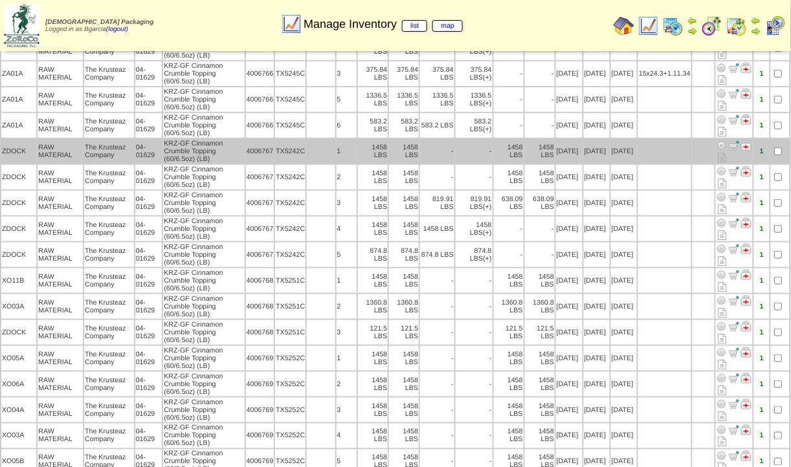
scroll to position [192, 0]
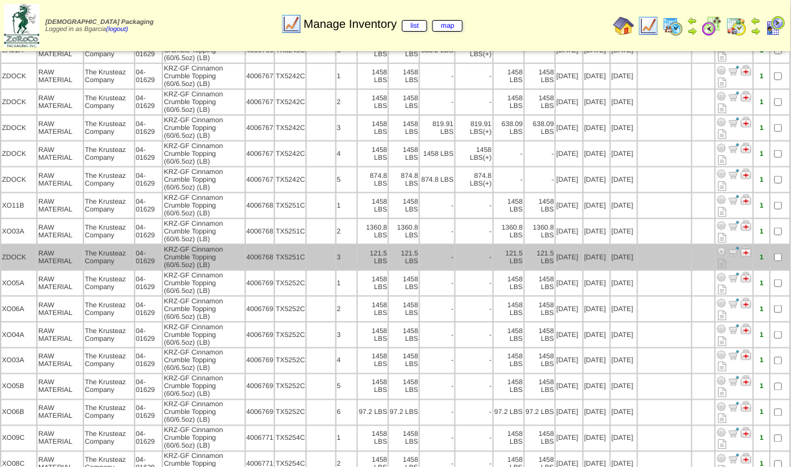
drag, startPoint x: 638, startPoint y: 264, endPoint x: 370, endPoint y: 252, distance: 268.3
click at [370, 252] on tr "ZDOCK RAW MATERIAL The Krusteaz Company 04-01629 KRZ-GF Cinnamon Crumble Toppin…" at bounding box center [395, 257] width 788 height 25
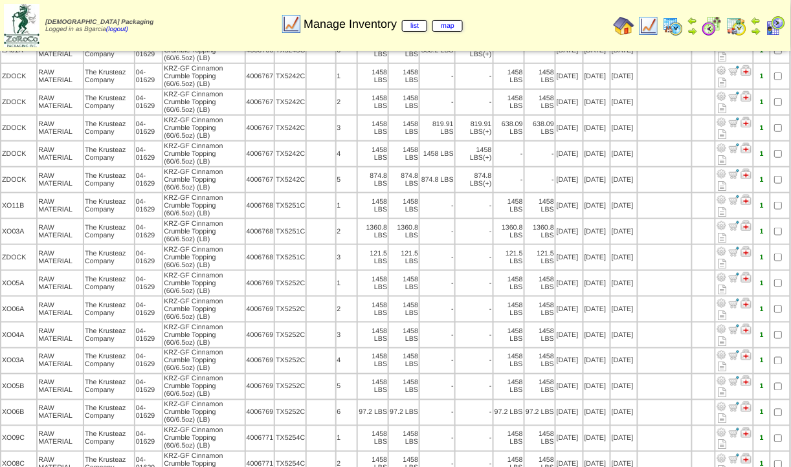
click at [521, 383] on table "Location Product Category Customer Name Description Lot # LotID1 LotID2 6 -" at bounding box center [395, 349] width 791 height 879
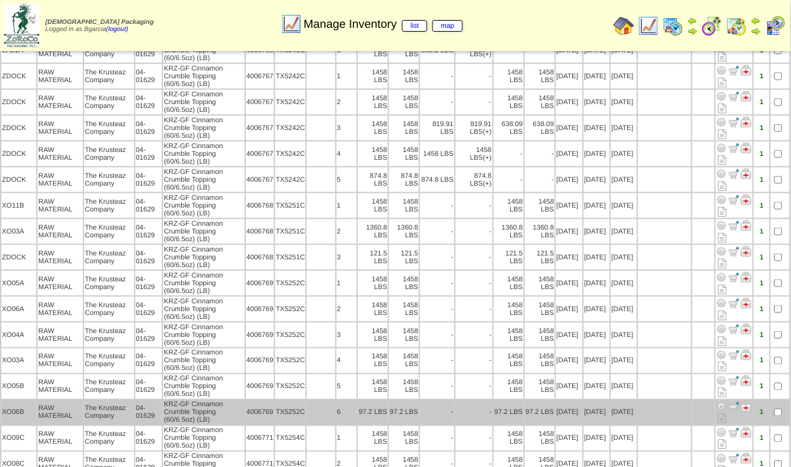
scroll to position [187, 0]
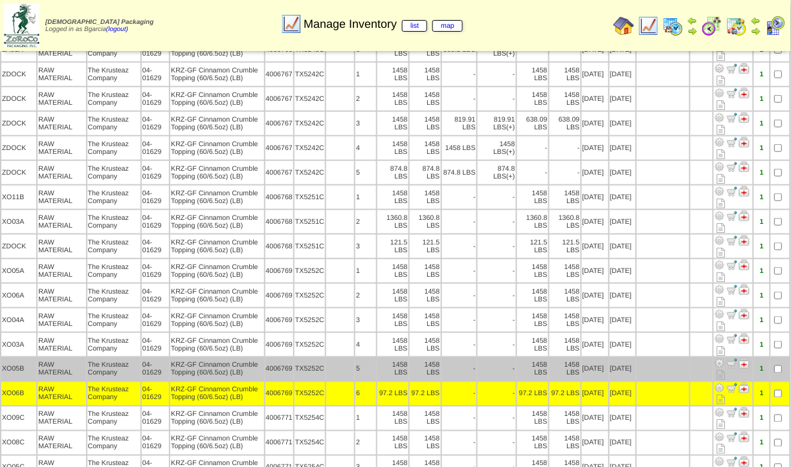
click at [781, 371] on td at bounding box center [780, 369] width 19 height 23
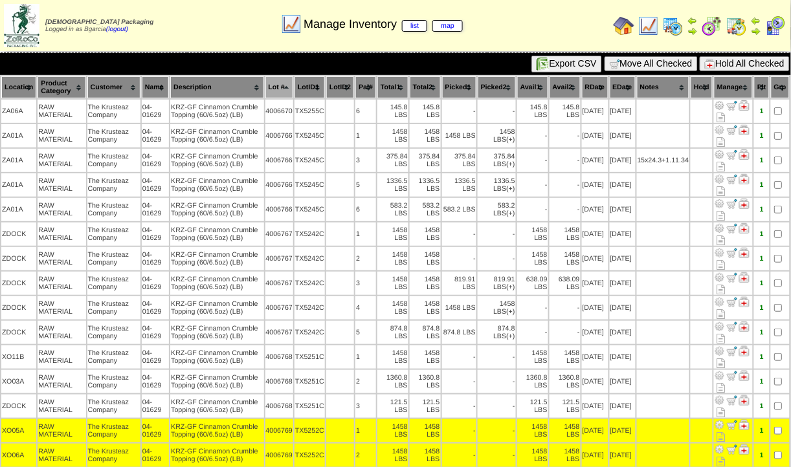
scroll to position [0, 0]
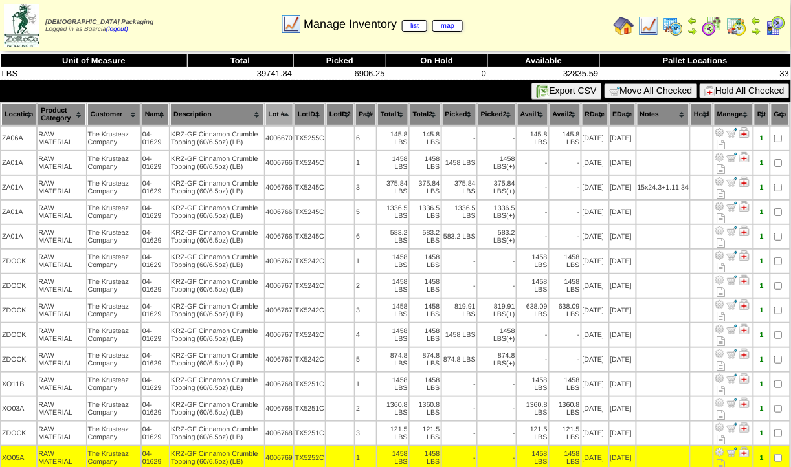
click at [670, 94] on button "Move All Checked" at bounding box center [651, 91] width 93 height 15
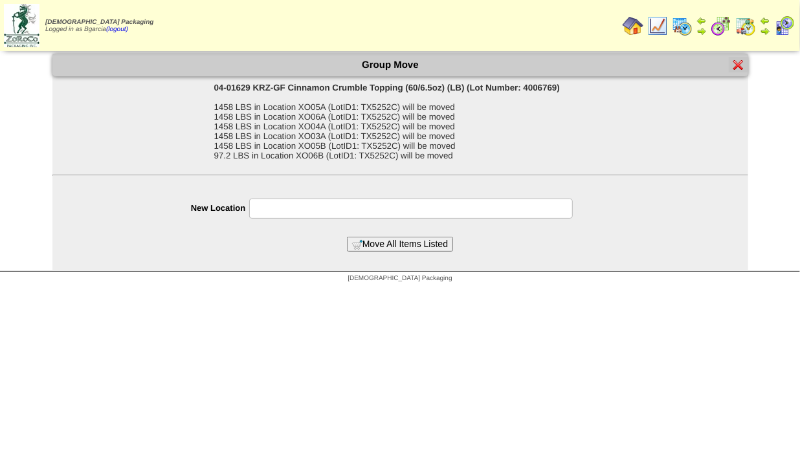
click at [426, 219] on input "text" at bounding box center [411, 209] width 324 height 20
type input "*****"
click at [347, 237] on button "Move All Items Listed" at bounding box center [400, 244] width 106 height 15
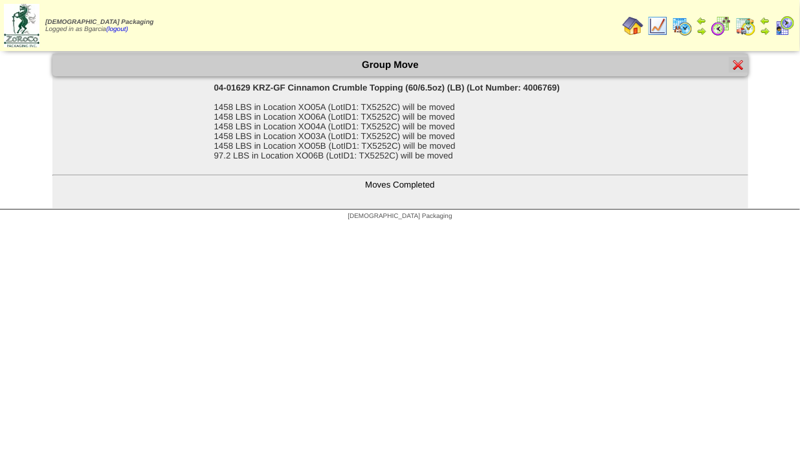
click at [740, 60] on img at bounding box center [738, 65] width 10 height 10
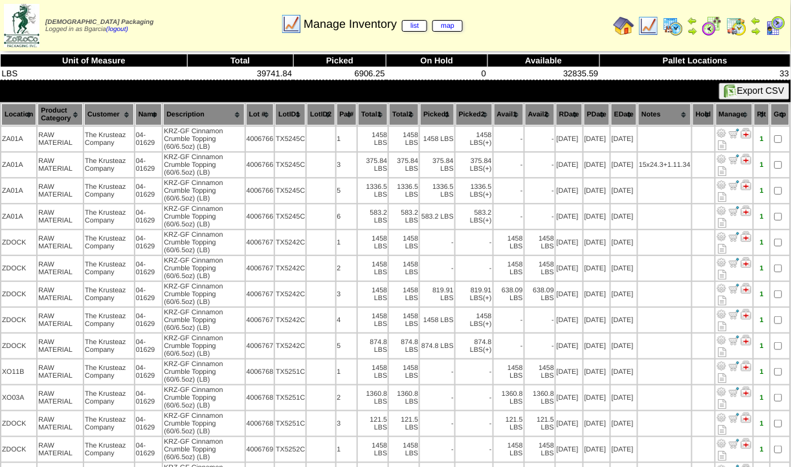
click at [258, 115] on th "Lot #" at bounding box center [260, 115] width 28 height 22
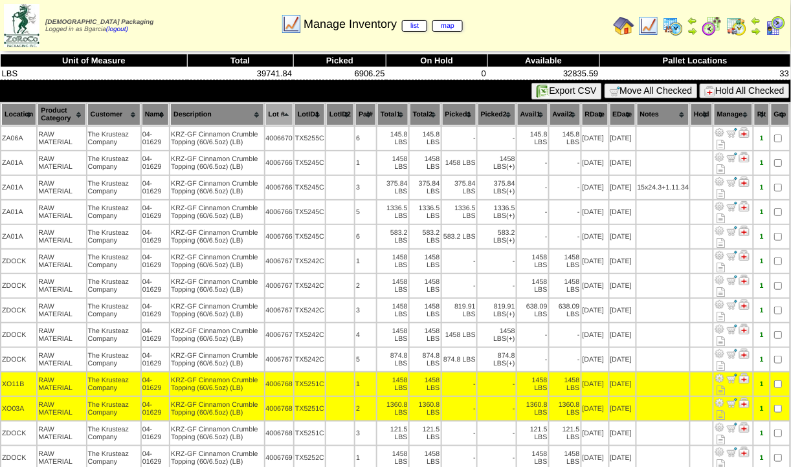
click at [664, 88] on button "Move All Checked" at bounding box center [651, 91] width 93 height 15
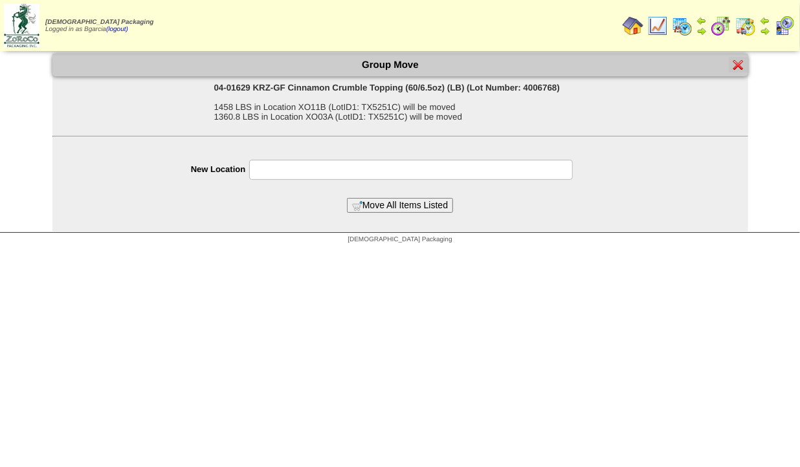
click at [476, 170] on input "text" at bounding box center [411, 170] width 324 height 20
type input "*****"
click at [347, 198] on button "Move All Items Listed" at bounding box center [400, 205] width 106 height 15
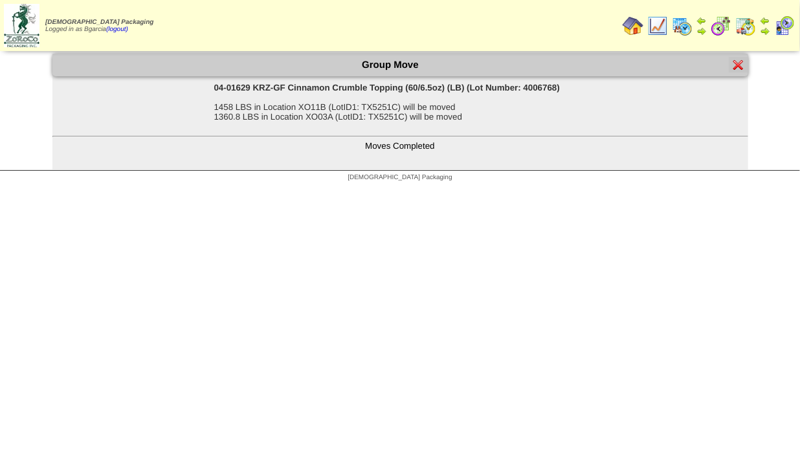
click at [738, 67] on img at bounding box center [738, 65] width 10 height 10
